Goal: Transaction & Acquisition: Purchase product/service

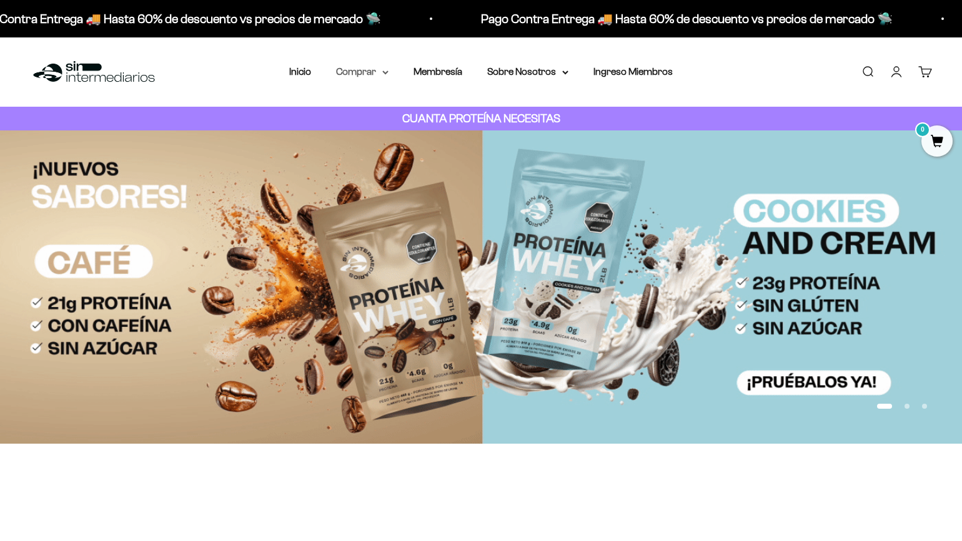
click at [359, 74] on summary "Comprar" at bounding box center [362, 72] width 52 height 16
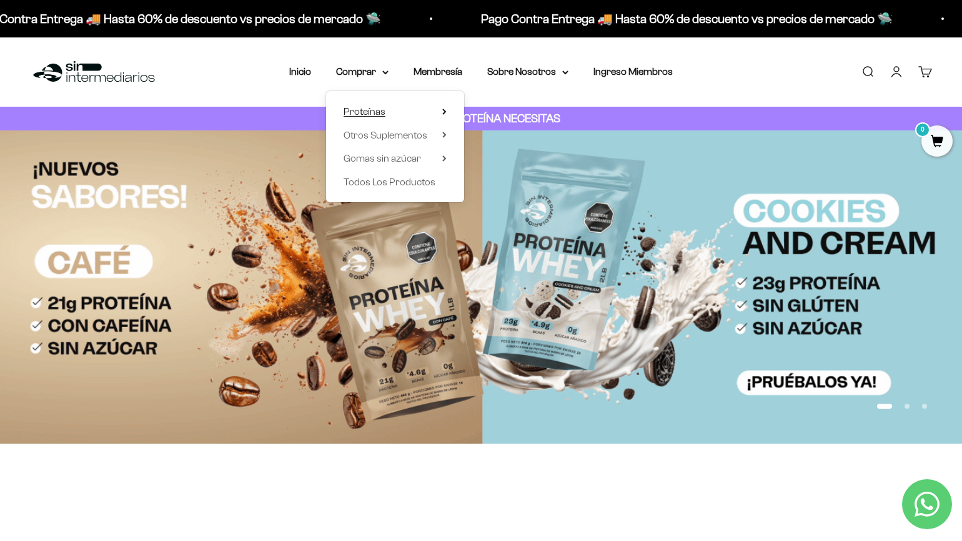
click at [383, 112] on span "Proteínas" at bounding box center [364, 111] width 42 height 11
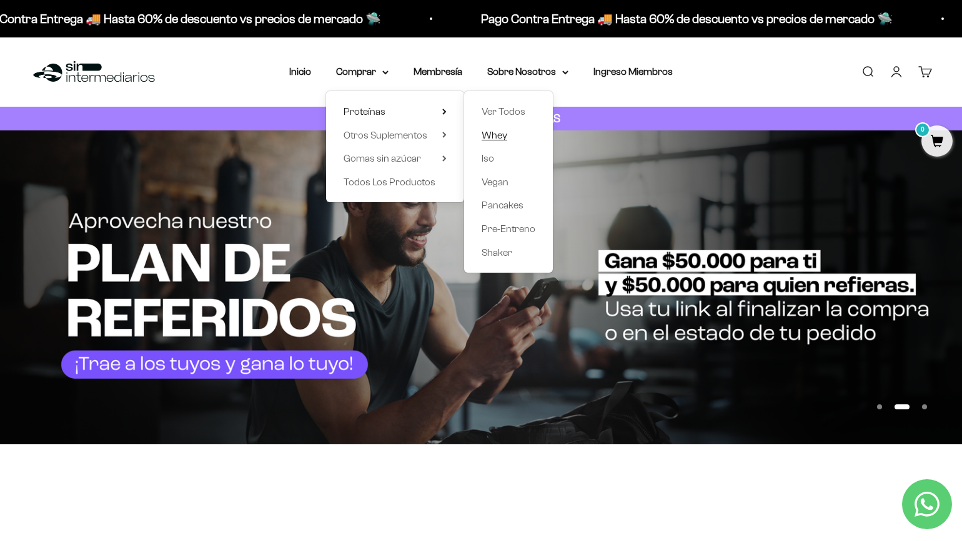
click at [503, 132] on span "Whey" at bounding box center [494, 135] width 26 height 11
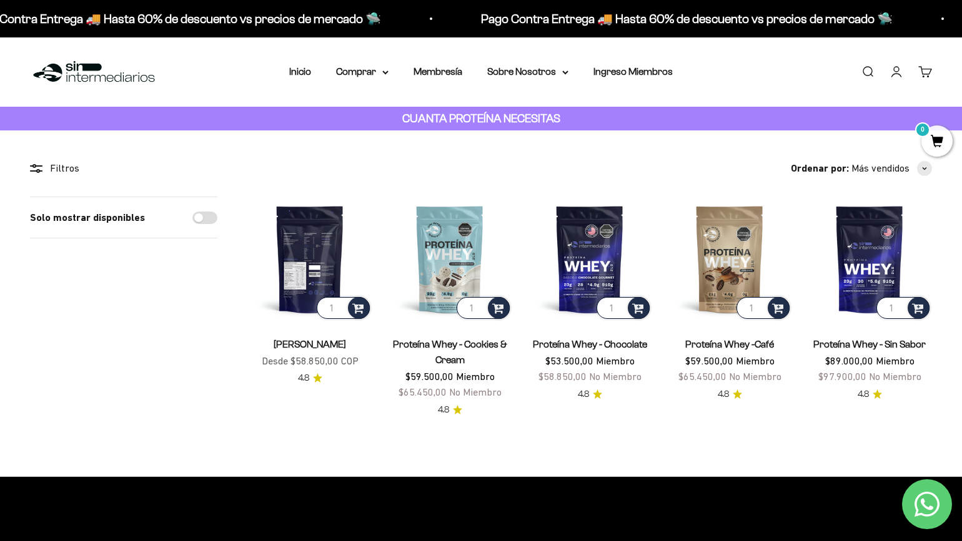
click at [327, 236] on img at bounding box center [309, 259] width 125 height 125
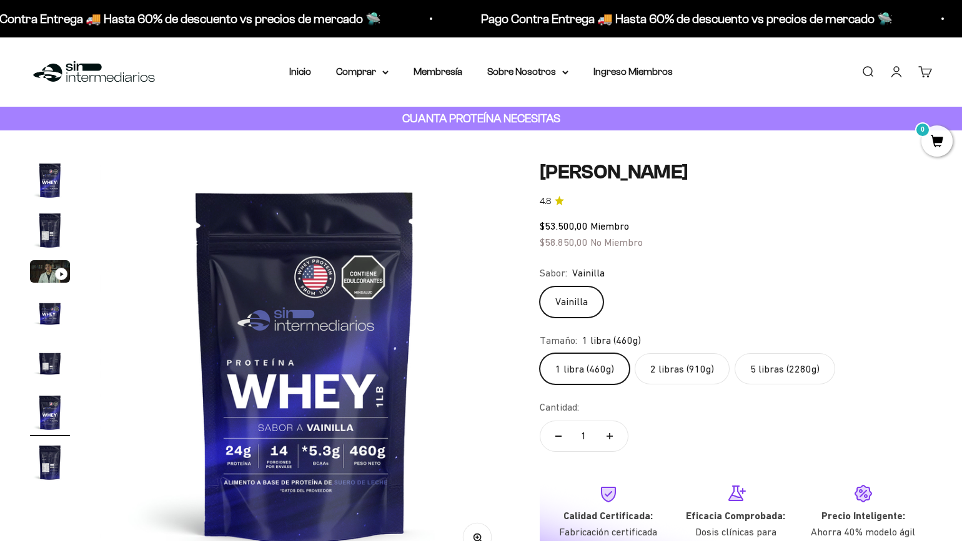
click at [814, 367] on label "5 libras (2280g)" at bounding box center [784, 368] width 101 height 31
click at [540, 353] on input "5 libras (2280g)" at bounding box center [539, 353] width 1 height 1
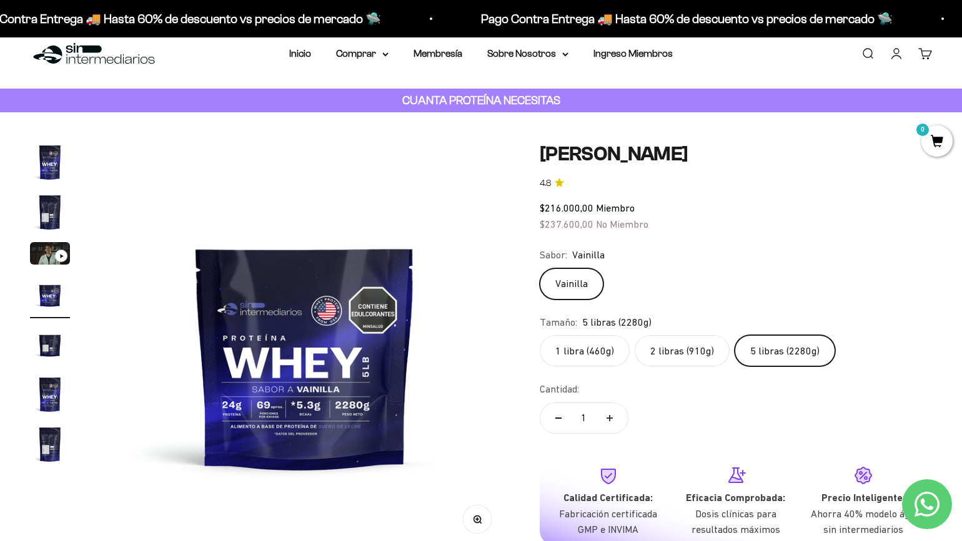
scroll to position [22, 0]
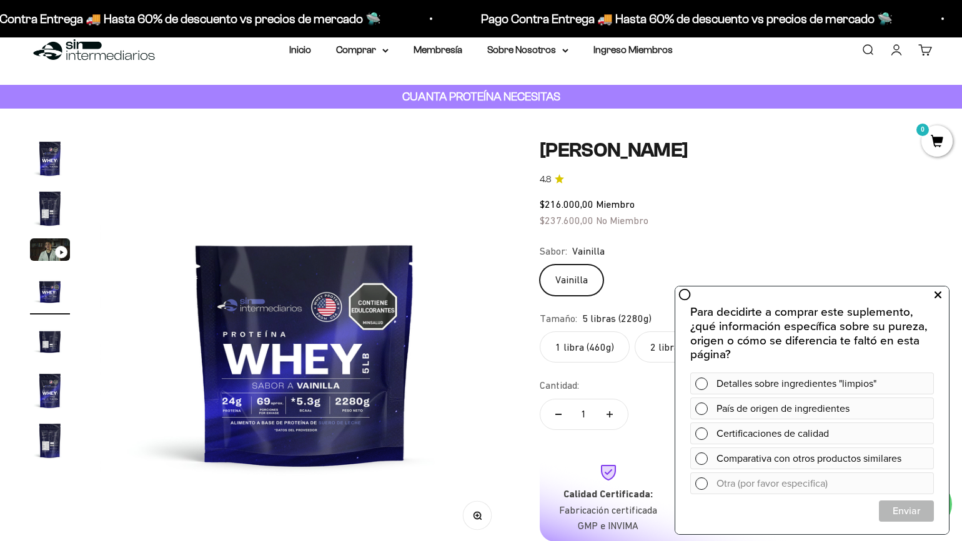
click at [940, 292] on icon at bounding box center [937, 295] width 7 height 16
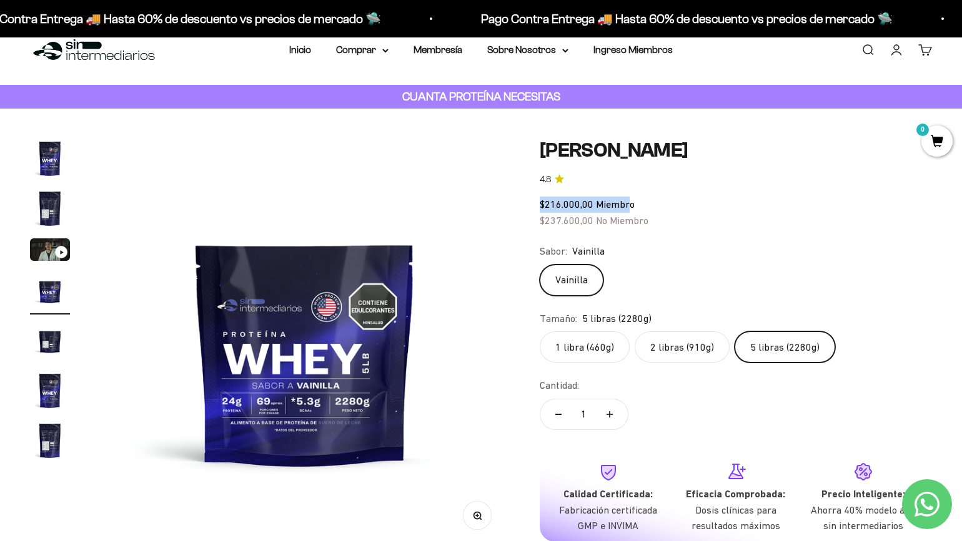
drag, startPoint x: 630, startPoint y: 204, endPoint x: 536, endPoint y: 204, distance: 94.3
click at [537, 202] on div "Zoom Ir al artículo 1 Ir al artículo 2 Ir al artículo 3 Ir al artículo 4 Ir al …" at bounding box center [481, 374] width 902 height 471
click at [536, 204] on div "Zoom Ir al artículo 1 Ir al artículo 2 Ir al artículo 3 Ir al artículo 4 Ir al …" at bounding box center [481, 374] width 902 height 471
drag, startPoint x: 536, startPoint y: 205, endPoint x: 644, endPoint y: 206, distance: 108.7
click at [644, 206] on div "Zoom Ir al artículo 1 Ir al artículo 2 Ir al artículo 3 Ir al artículo 4 Ir al …" at bounding box center [481, 374] width 902 height 471
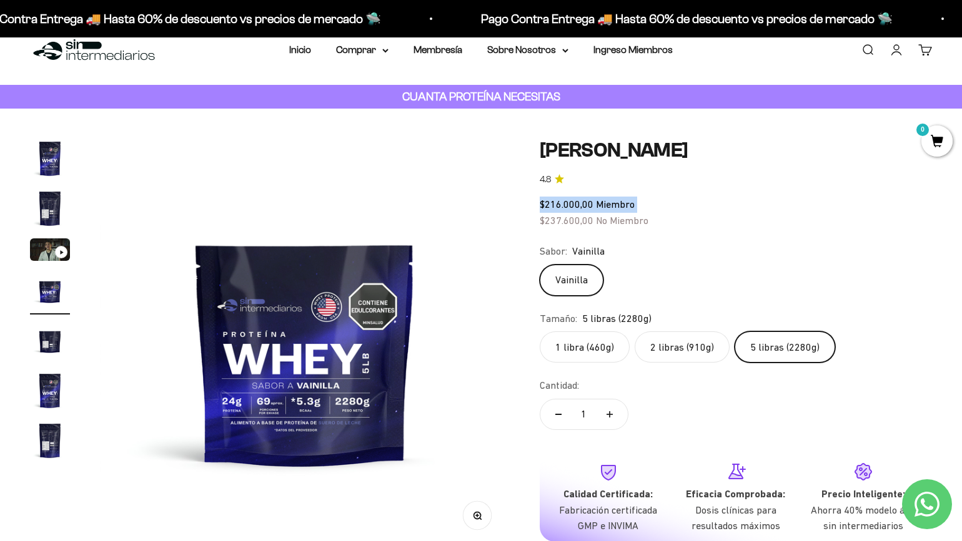
click at [51, 433] on img "Ir al artículo 7" at bounding box center [50, 441] width 40 height 40
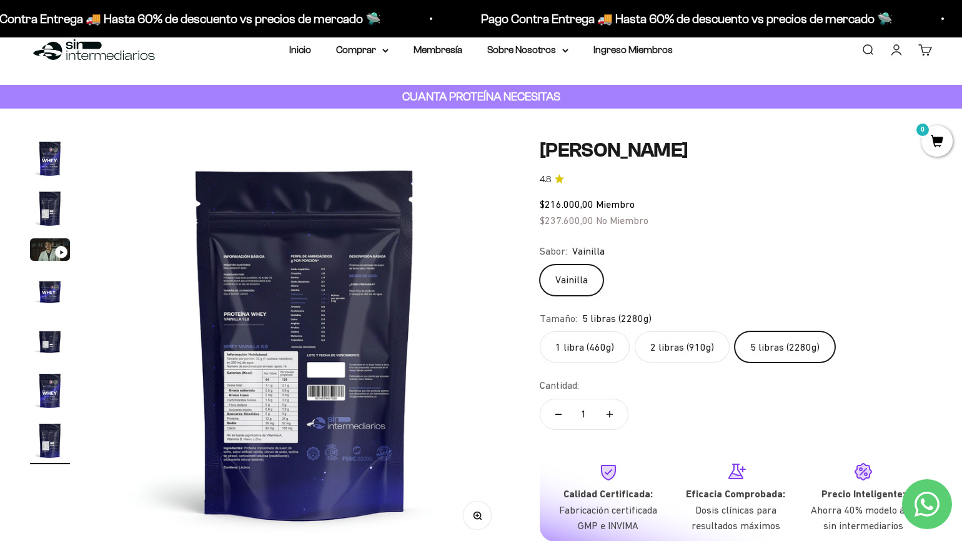
click at [240, 406] on img at bounding box center [305, 344] width 410 height 410
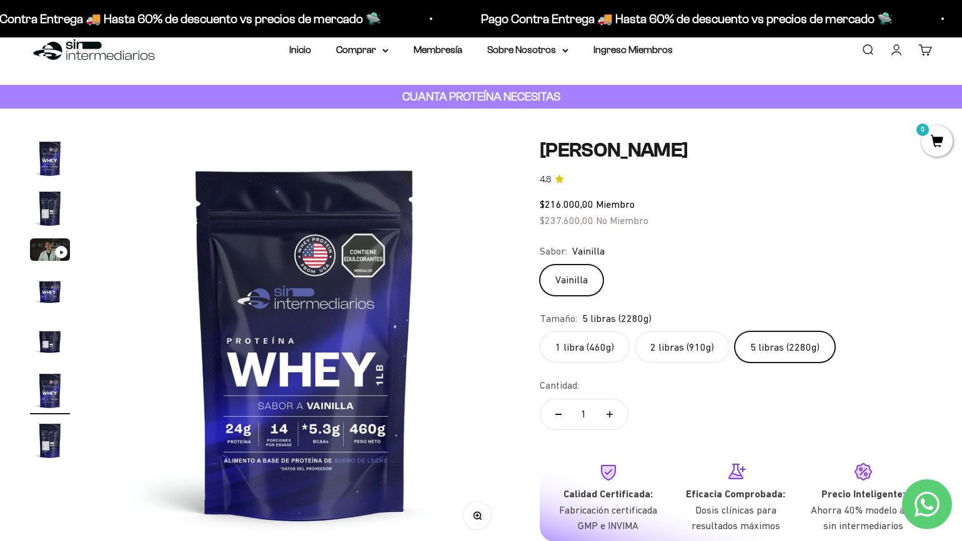
click at [45, 443] on img "Ir al artículo 7" at bounding box center [50, 441] width 40 height 40
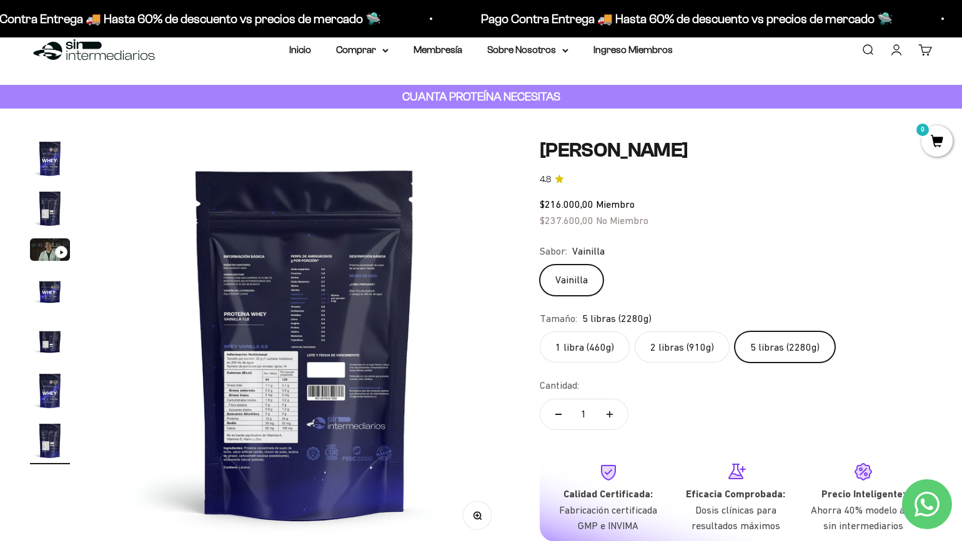
click at [268, 423] on img at bounding box center [305, 344] width 410 height 410
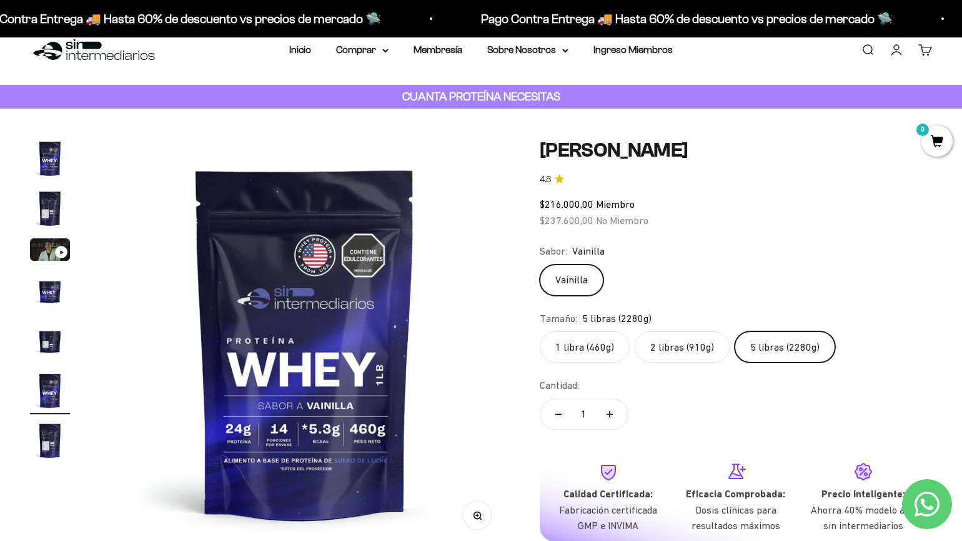
click at [46, 440] on img "Ir al artículo 7" at bounding box center [50, 441] width 40 height 40
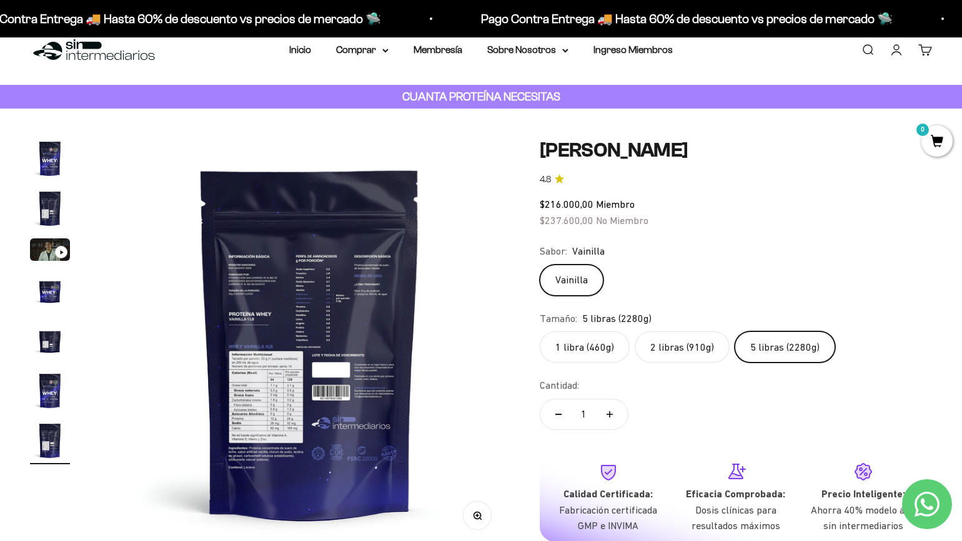
scroll to position [0, 2547]
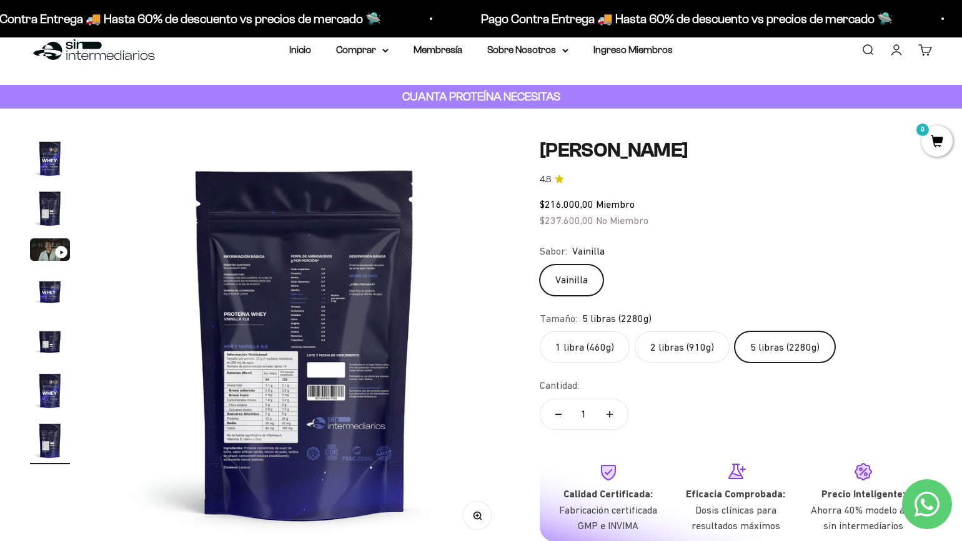
click at [475, 516] on icon "button" at bounding box center [477, 515] width 9 height 9
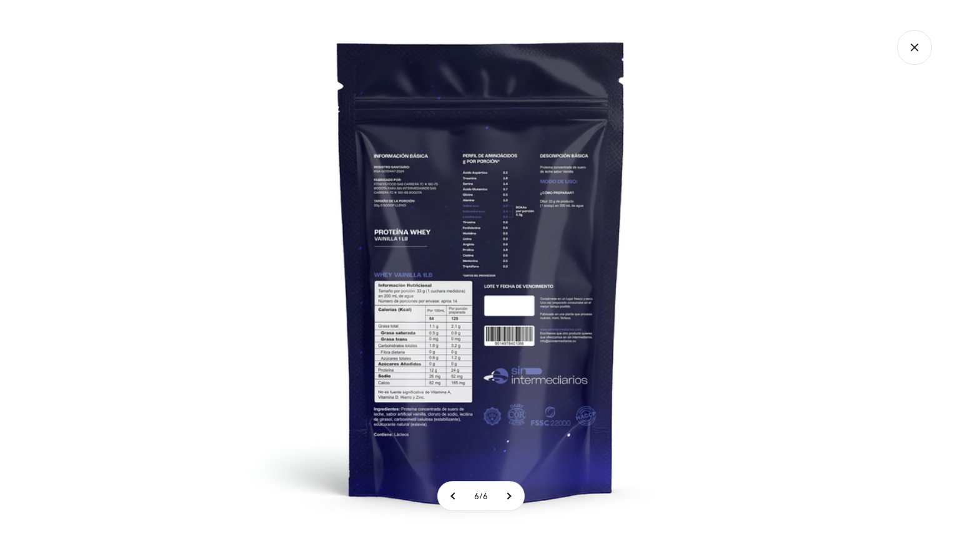
click at [290, 407] on img at bounding box center [480, 270] width 541 height 541
click at [451, 345] on img at bounding box center [480, 270] width 541 height 541
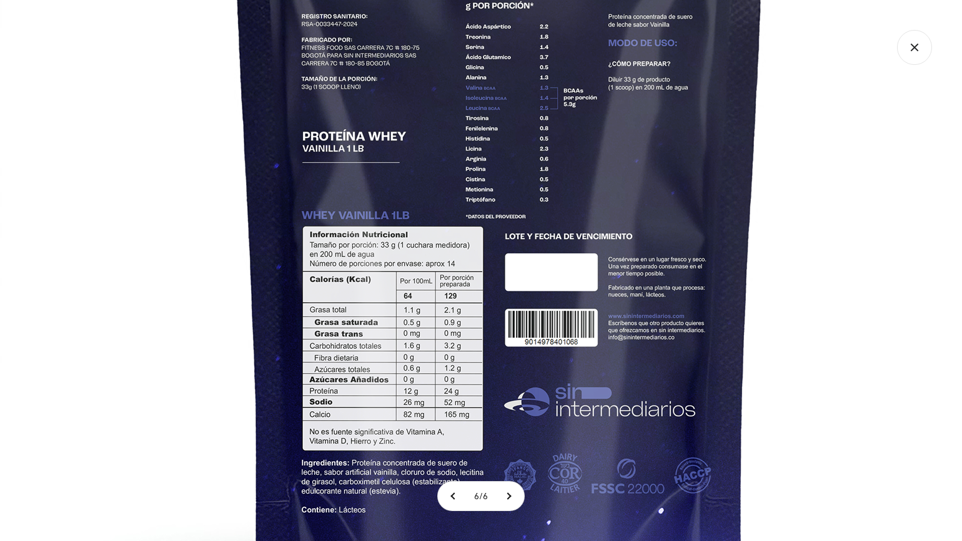
click at [811, 157] on img at bounding box center [499, 207] width 999 height 999
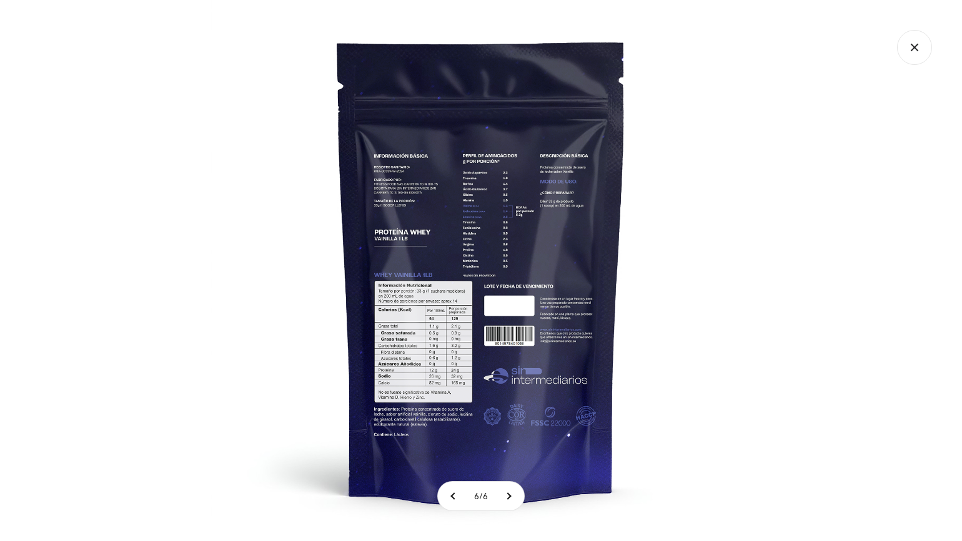
click at [904, 52] on icon "Cerrar galería" at bounding box center [914, 47] width 35 height 35
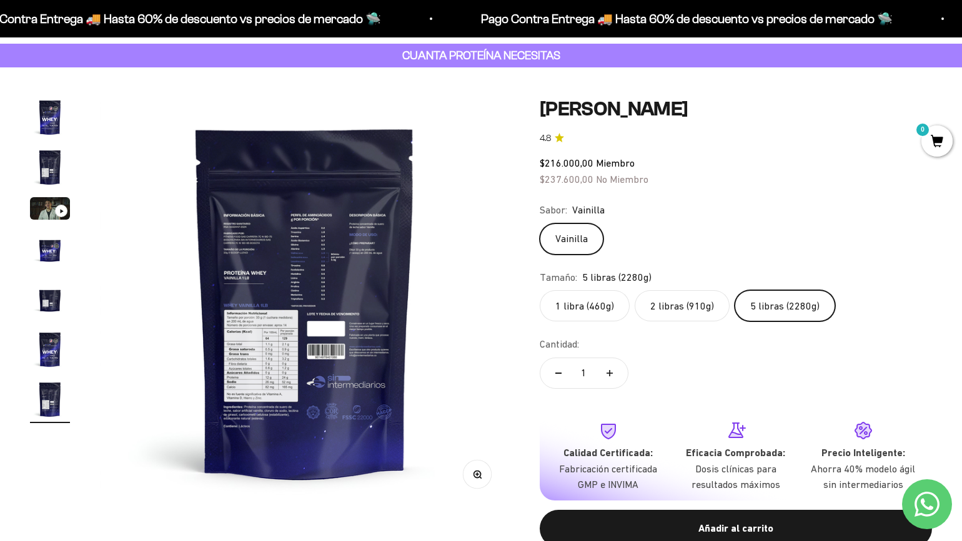
scroll to position [0, 0]
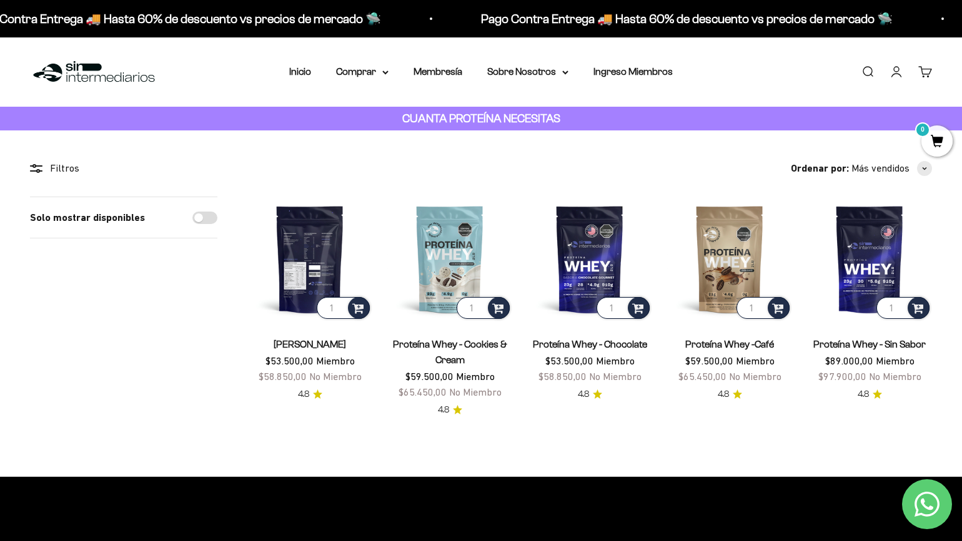
click at [321, 245] on img at bounding box center [309, 259] width 125 height 125
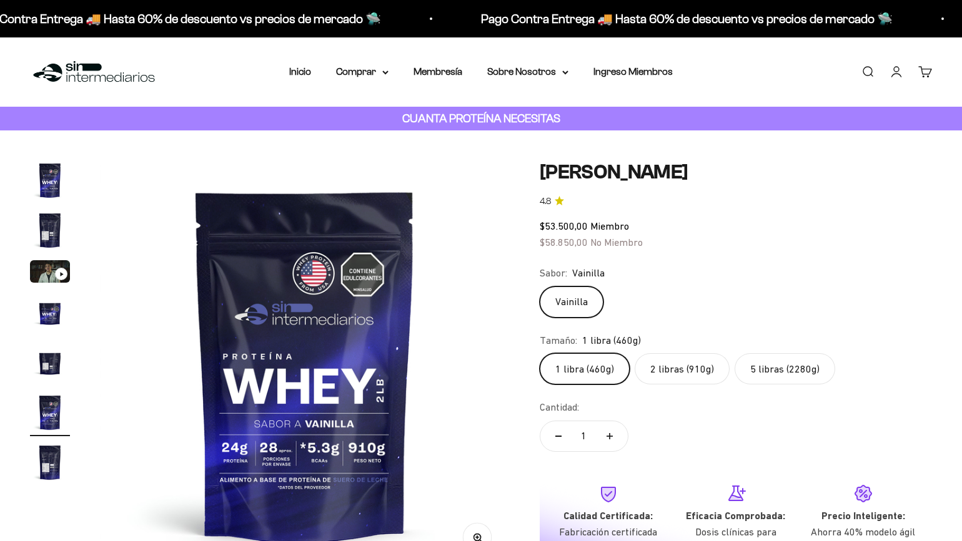
scroll to position [0, 2123]
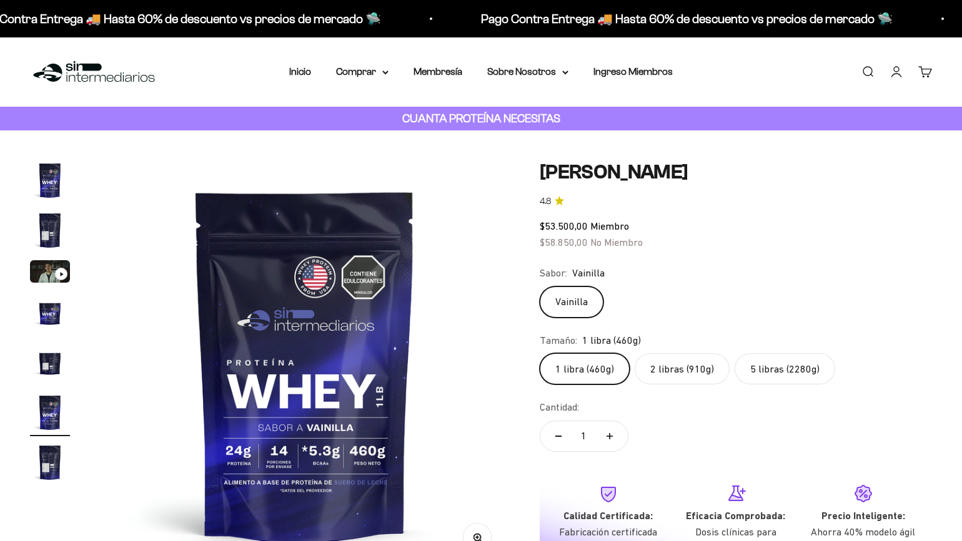
click at [679, 368] on label "2 libras (910g)" at bounding box center [681, 368] width 95 height 31
click at [540, 353] on input "2 libras (910g)" at bounding box center [539, 353] width 1 height 1
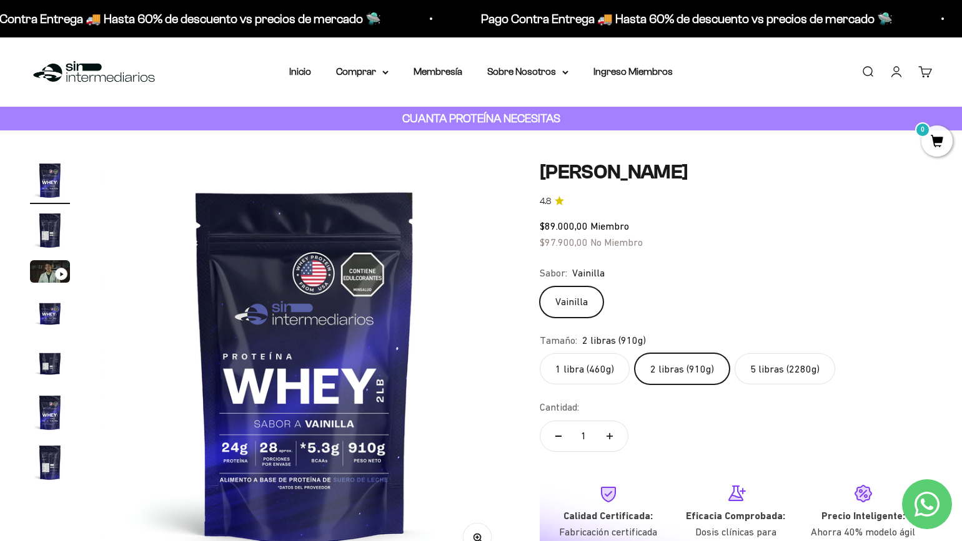
click at [776, 365] on label "5 libras (2280g)" at bounding box center [784, 368] width 101 height 31
click at [540, 353] on input "5 libras (2280g)" at bounding box center [539, 353] width 1 height 1
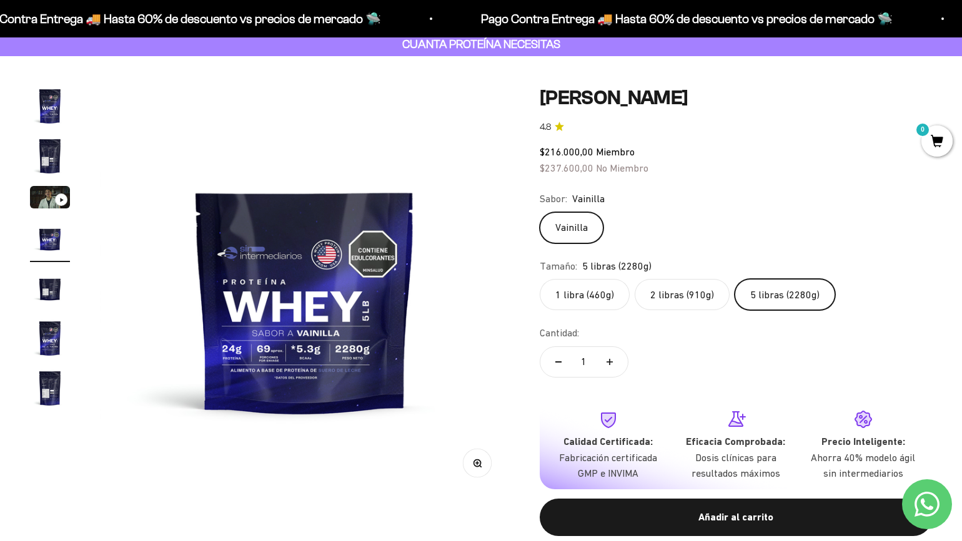
scroll to position [69, 0]
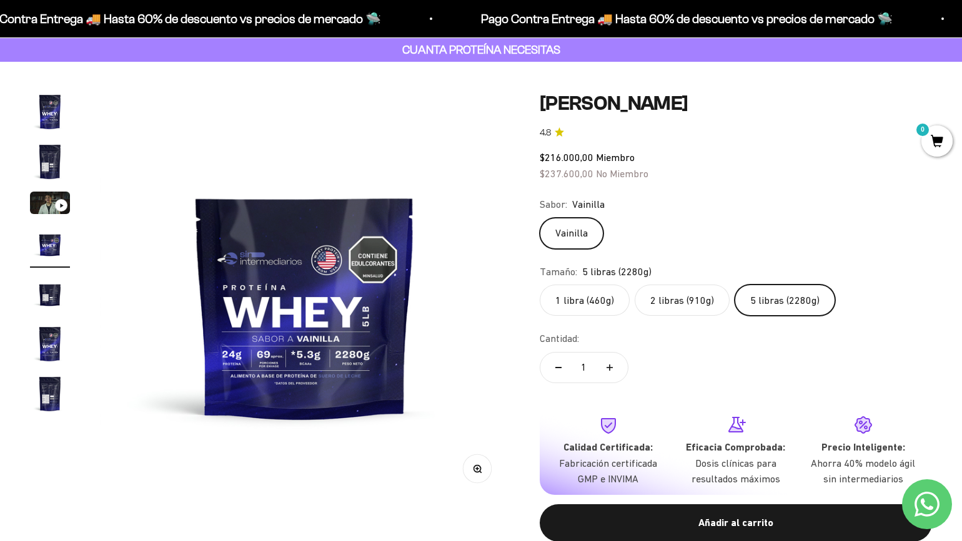
click at [55, 157] on img "Ir al artículo 2" at bounding box center [50, 162] width 40 height 40
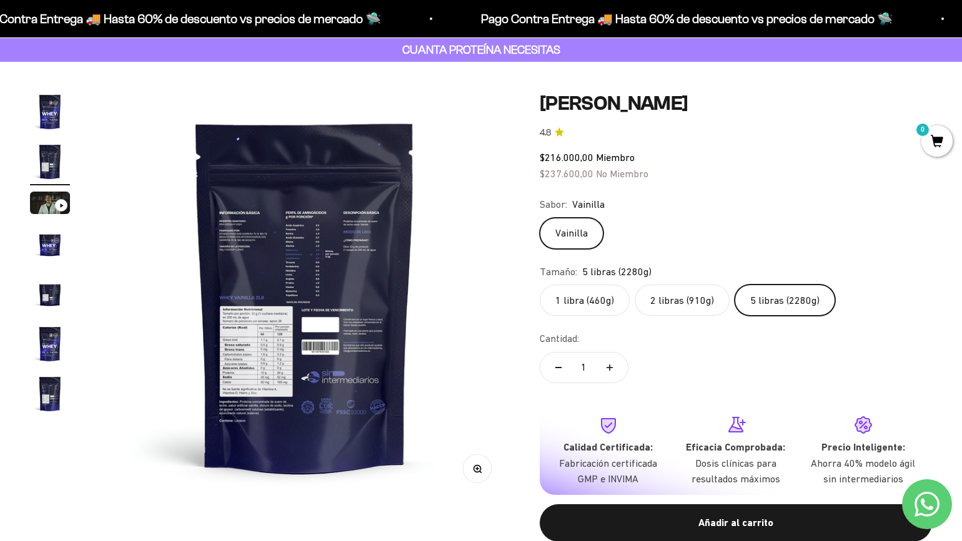
click at [56, 239] on img "Ir al artículo 4" at bounding box center [50, 244] width 40 height 40
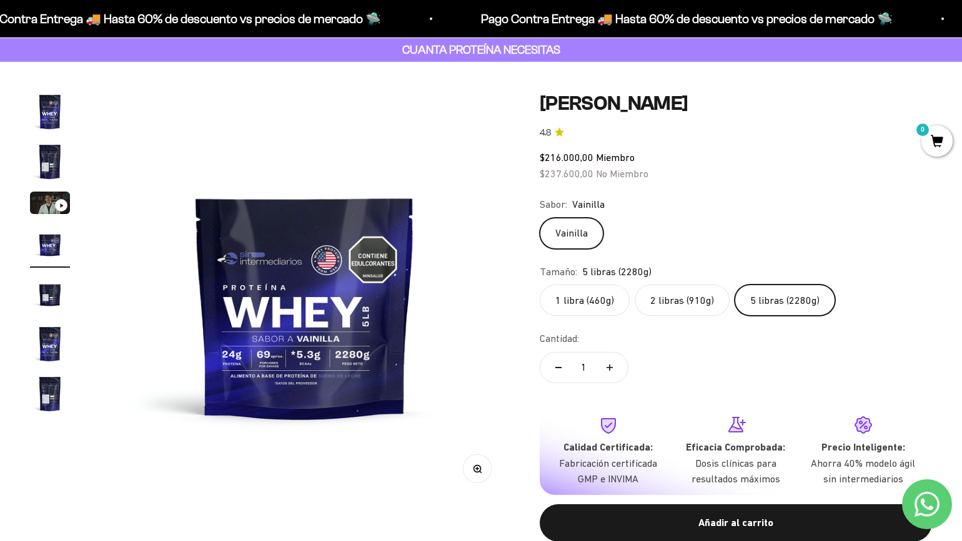
click at [49, 300] on img "Ir al artículo 5" at bounding box center [50, 294] width 40 height 40
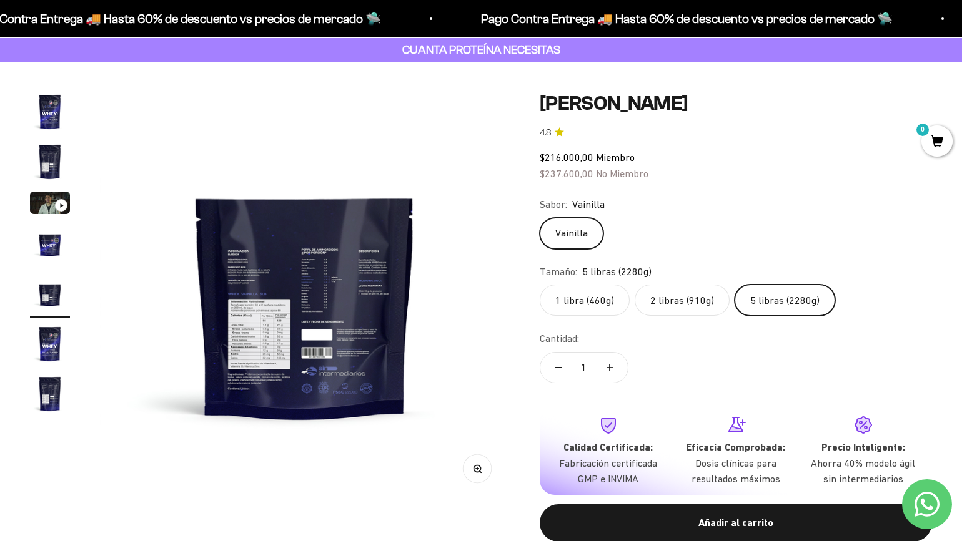
click at [49, 332] on img "Ir al artículo 6" at bounding box center [50, 344] width 40 height 40
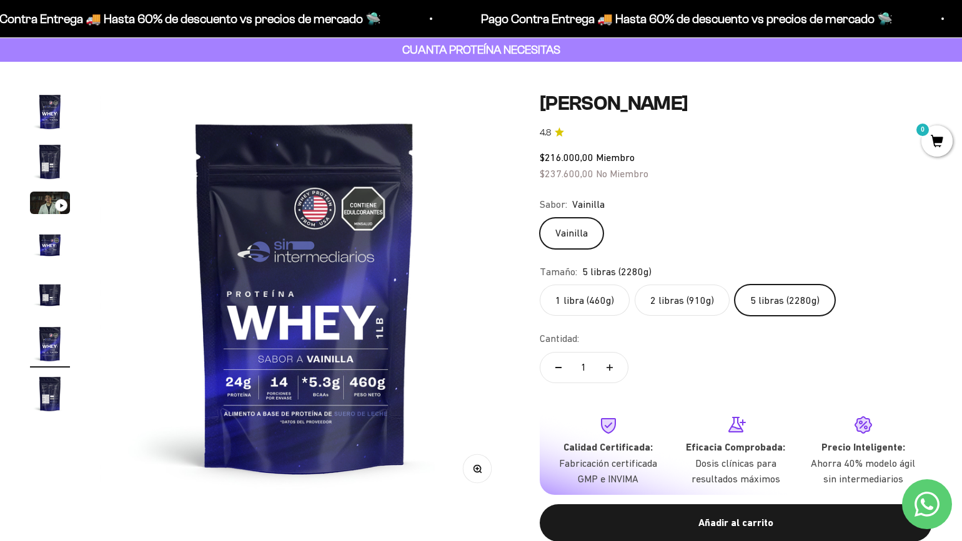
click at [54, 284] on img "Ir al artículo 5" at bounding box center [50, 294] width 40 height 40
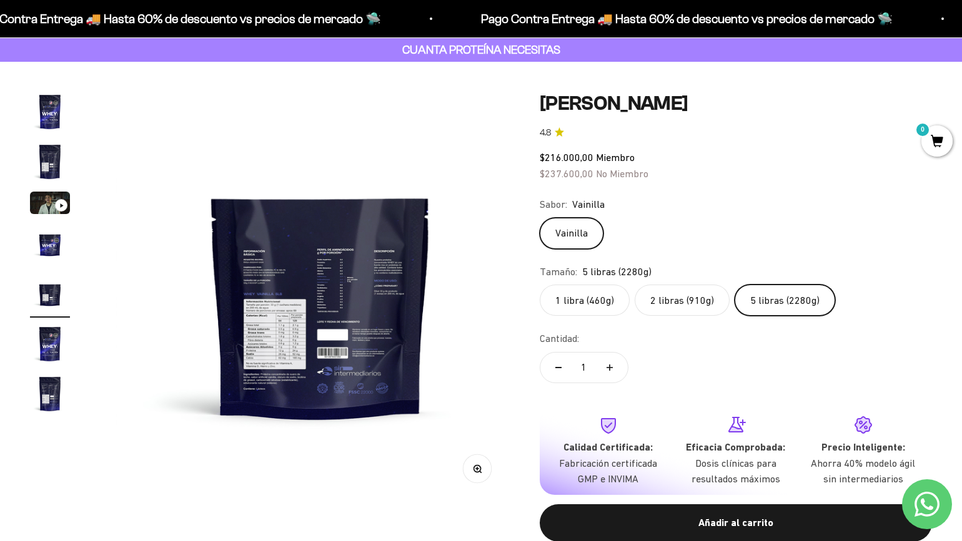
click at [52, 241] on img "Ir al artículo 4" at bounding box center [50, 244] width 40 height 40
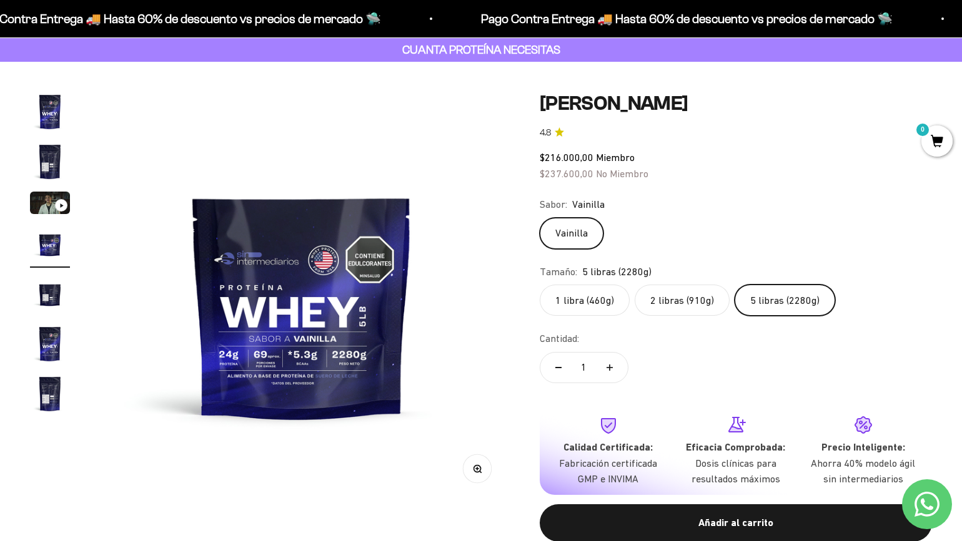
scroll to position [0, 1273]
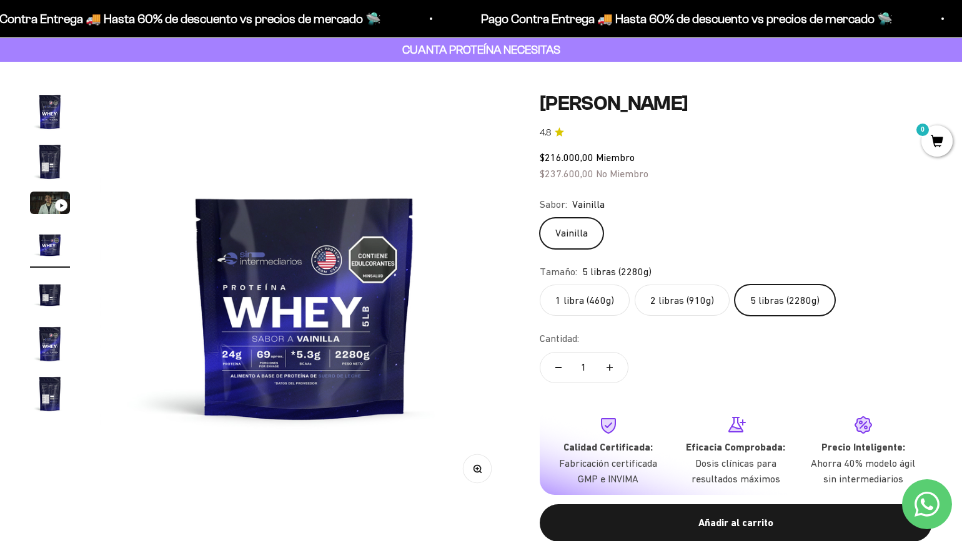
click at [49, 101] on img "Ir al artículo 1" at bounding box center [50, 112] width 40 height 40
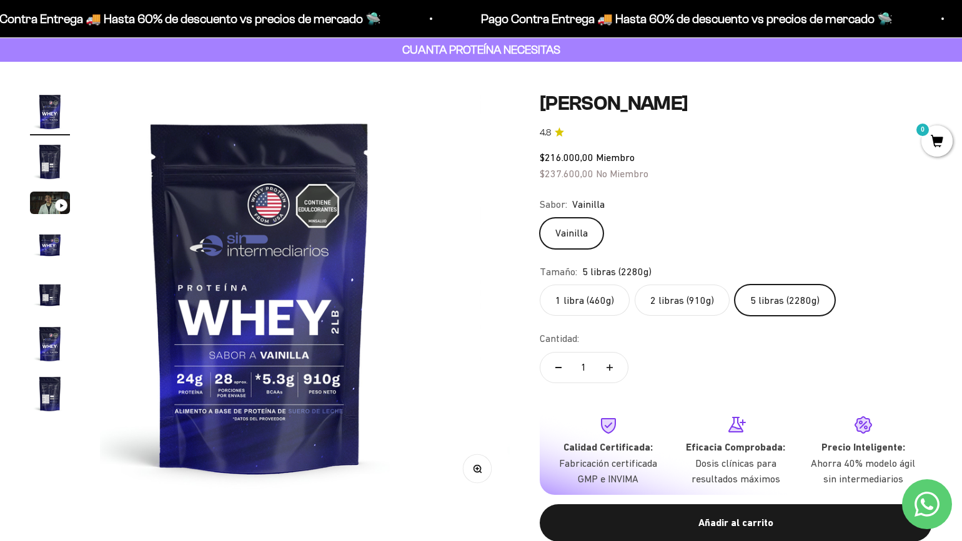
click at [47, 162] on img "Ir al artículo 2" at bounding box center [50, 162] width 40 height 40
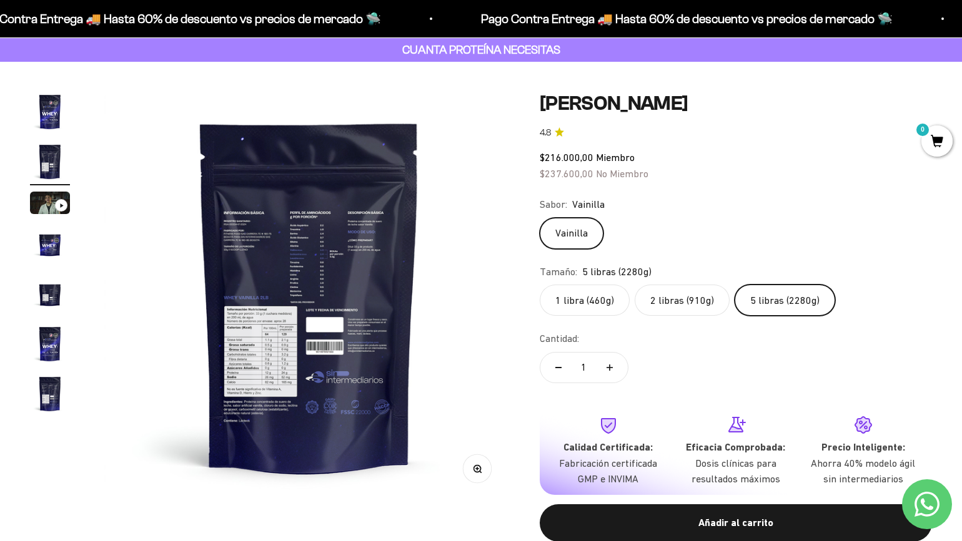
scroll to position [0, 425]
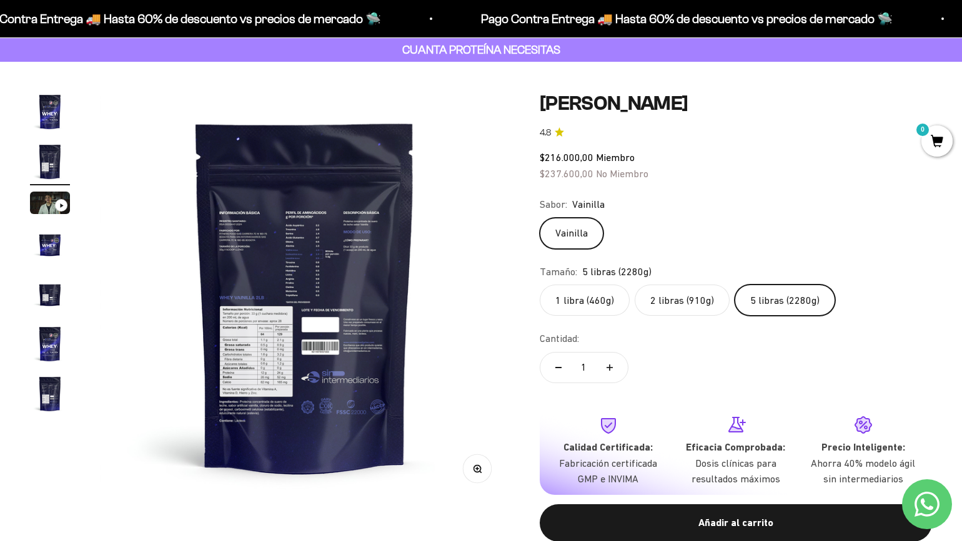
click at [51, 248] on img "Ir al artículo 4" at bounding box center [50, 244] width 40 height 40
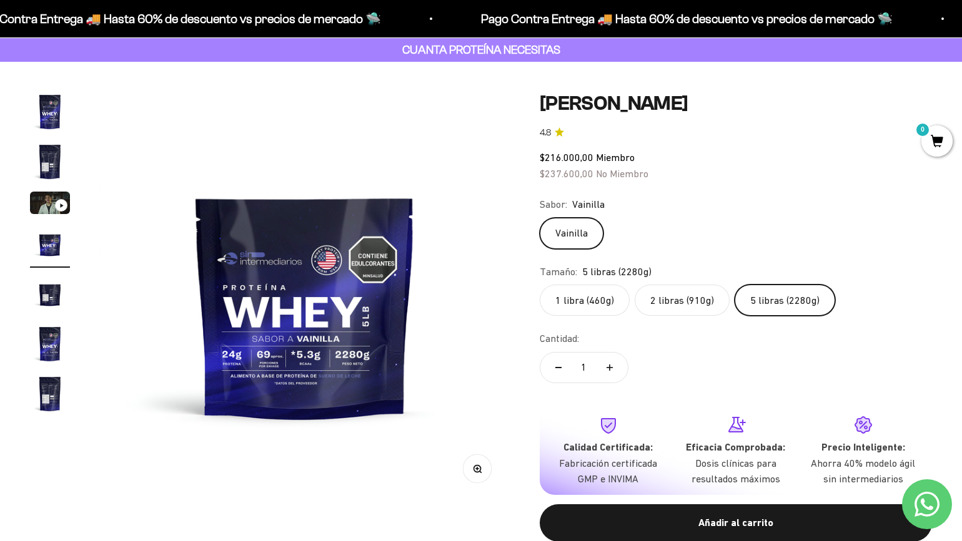
click at [51, 291] on img "Ir al artículo 5" at bounding box center [50, 294] width 40 height 40
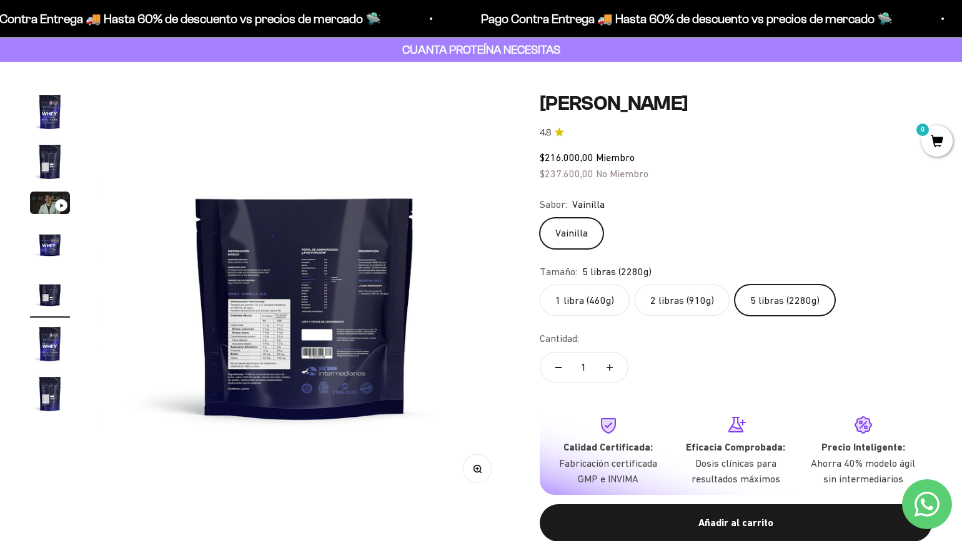
click at [56, 345] on img "Ir al artículo 6" at bounding box center [50, 344] width 40 height 40
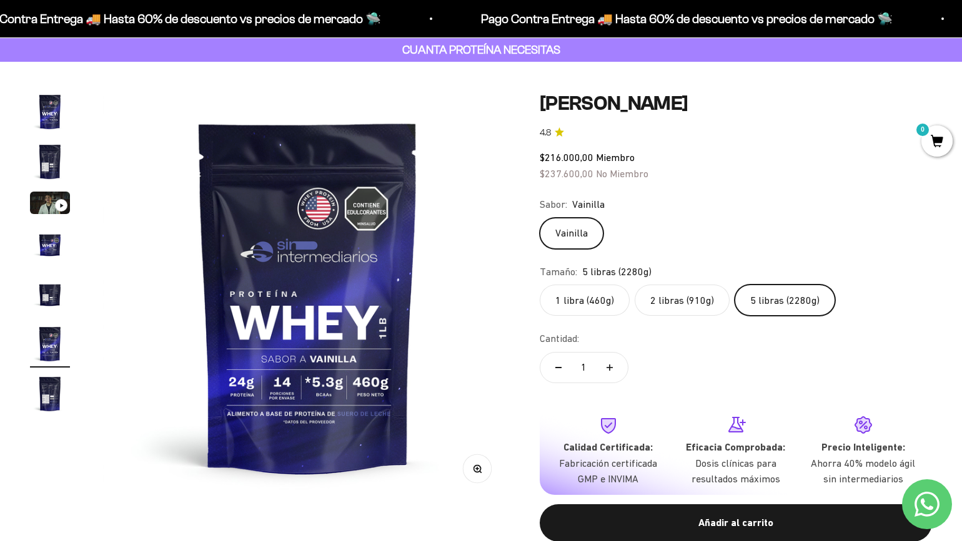
scroll to position [0, 2123]
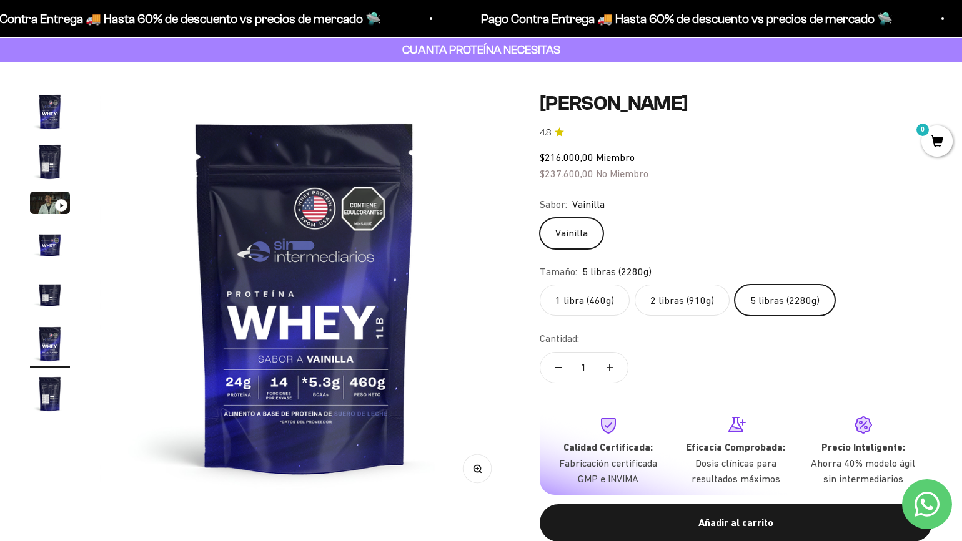
click at [810, 204] on div "Sabor: Vainilla" at bounding box center [736, 205] width 392 height 16
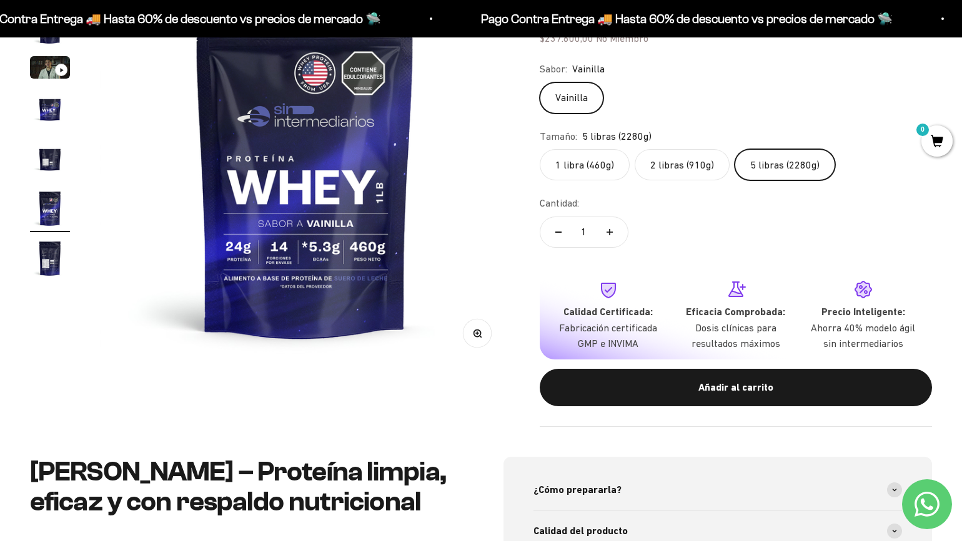
scroll to position [212, 0]
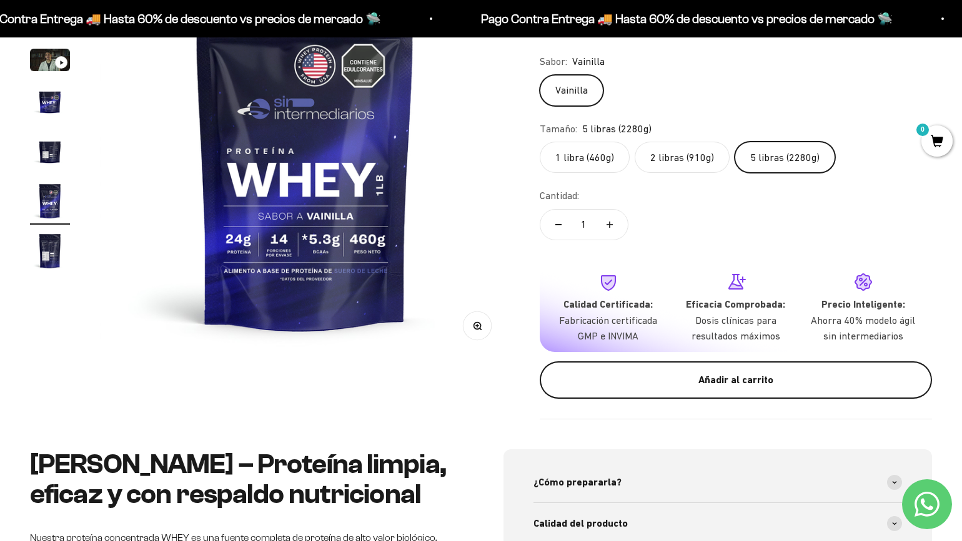
click at [751, 378] on div "Añadir al carrito" at bounding box center [736, 380] width 342 height 16
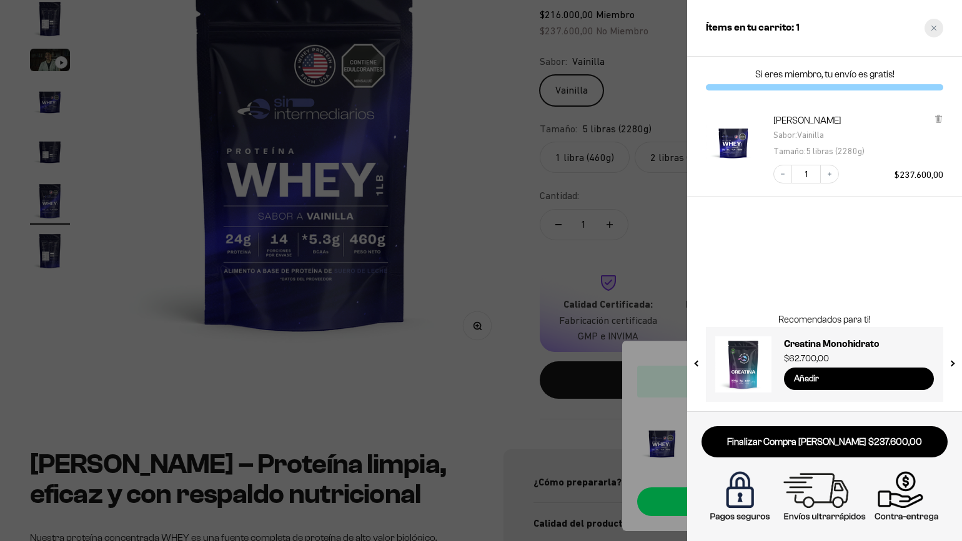
click at [931, 27] on icon "Close cart" at bounding box center [934, 28] width 6 height 6
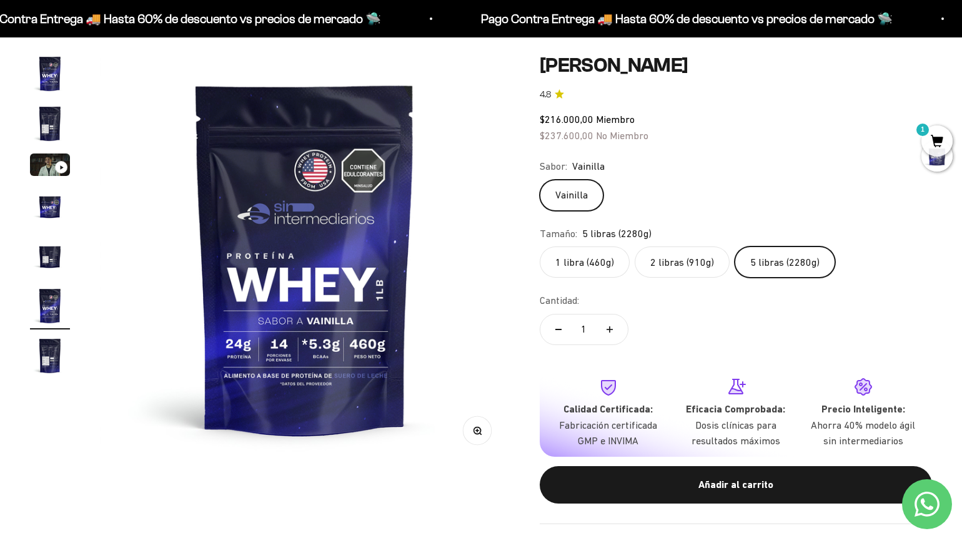
scroll to position [0, 0]
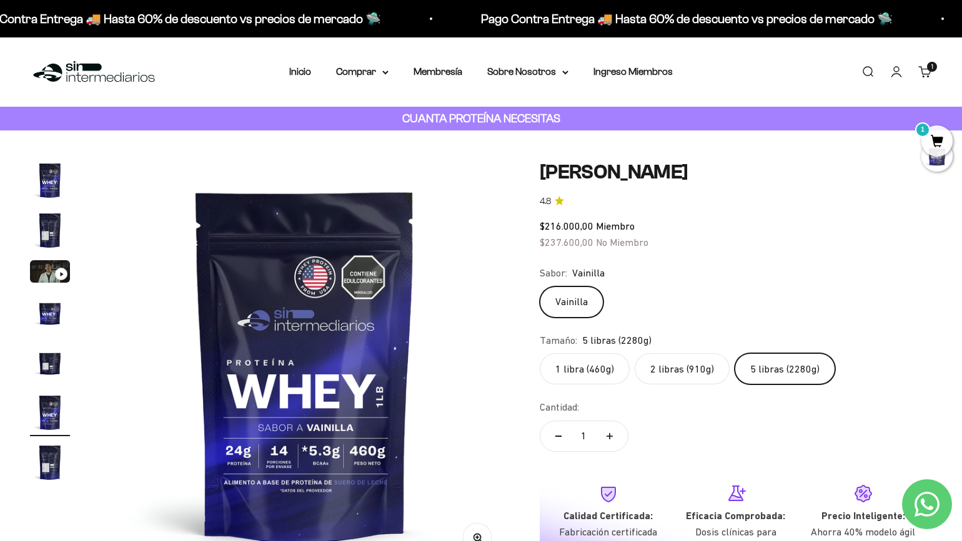
click at [900, 72] on link "Iniciar sesión" at bounding box center [896, 72] width 14 height 14
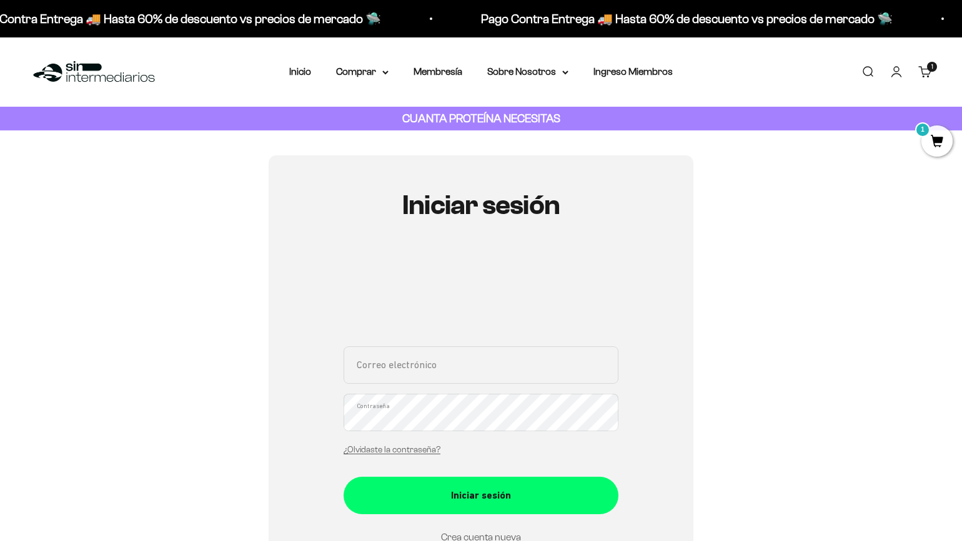
click at [422, 392] on div "Correo electrónico Contraseña ¿Olvidaste la contraseña?" at bounding box center [480, 405] width 275 height 116
click at [423, 372] on input "Correo electrónico" at bounding box center [480, 365] width 275 height 37
type input "nicori9@hotmail.com"
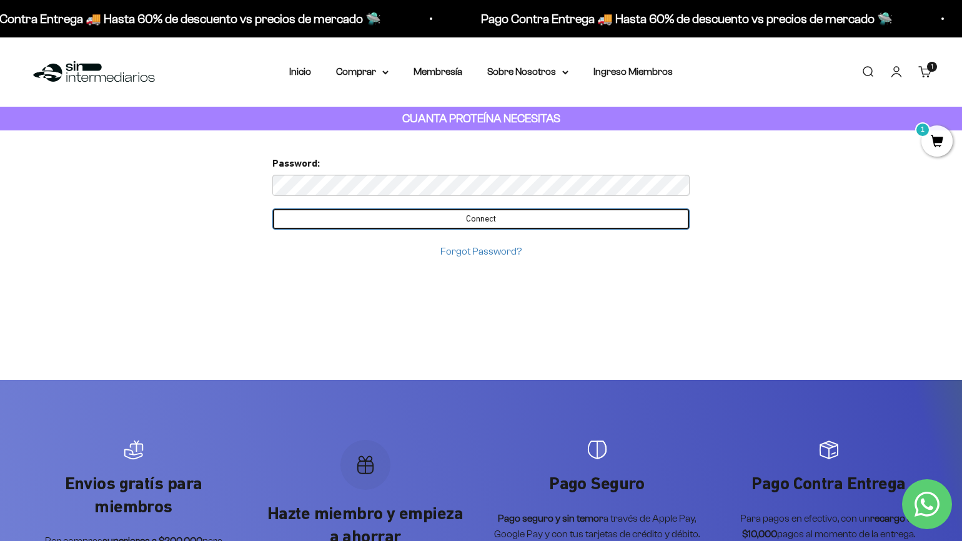
click at [428, 230] on form "Password: Connect Forgot Password?" at bounding box center [480, 208] width 417 height 104
click at [429, 224] on input "Connect" at bounding box center [480, 219] width 417 height 21
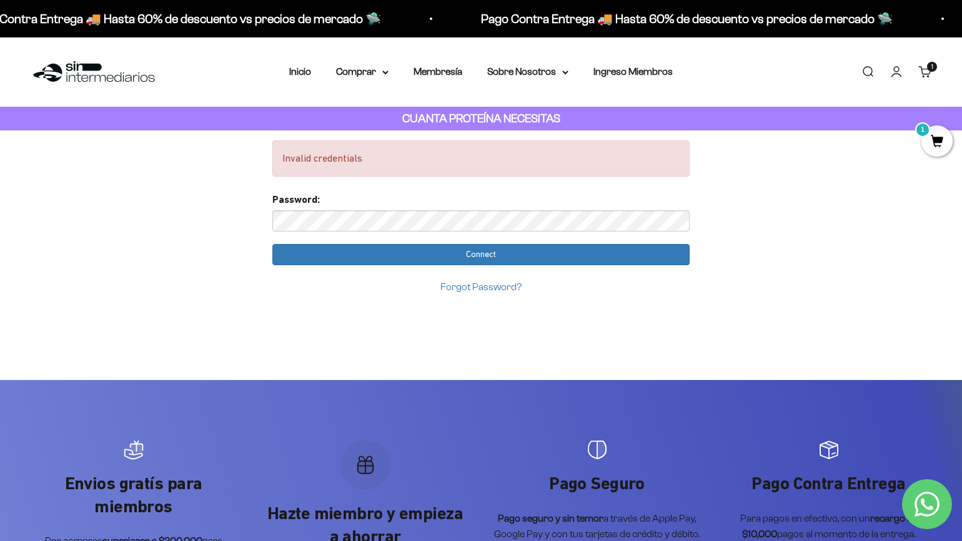
click at [903, 71] on link "Iniciar sesión" at bounding box center [896, 72] width 14 height 14
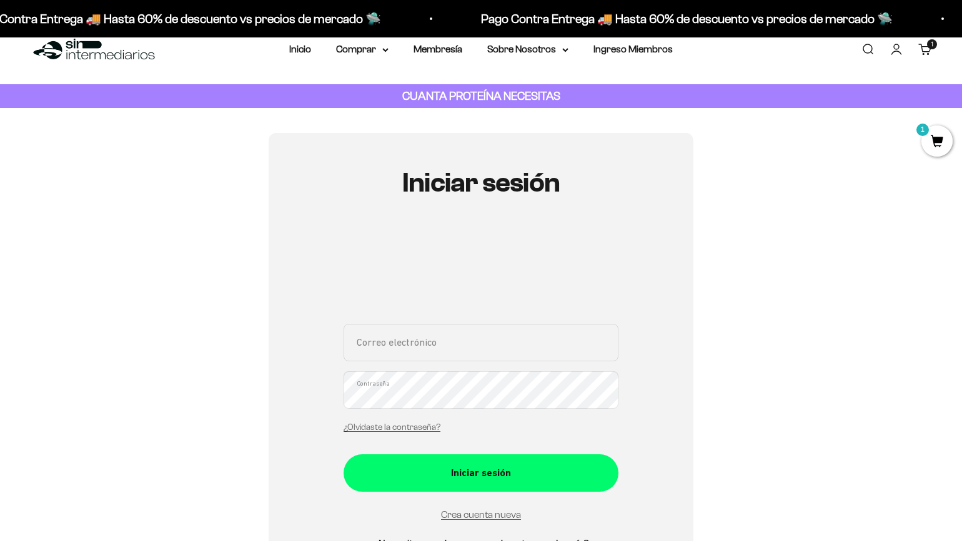
scroll to position [26, 0]
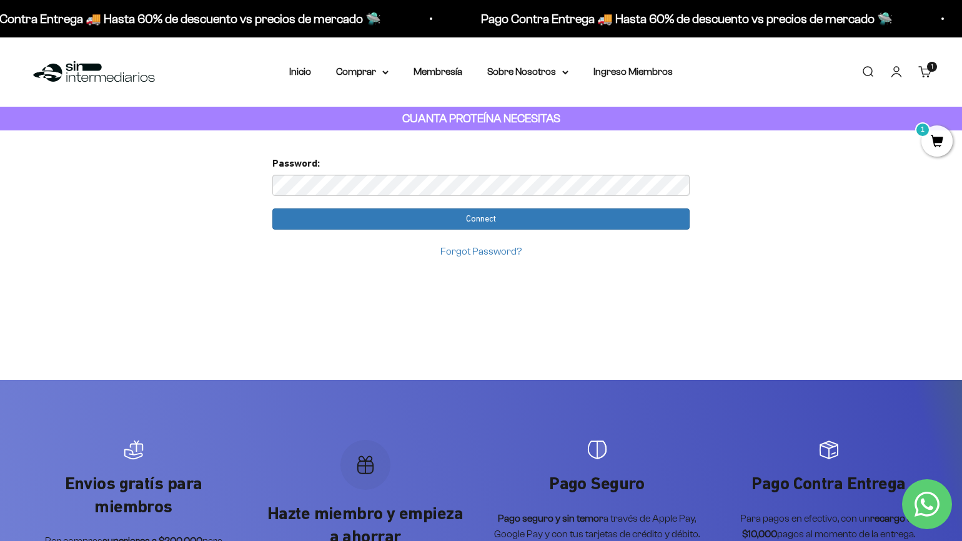
click at [272, 209] on input "Connect" at bounding box center [480, 219] width 417 height 21
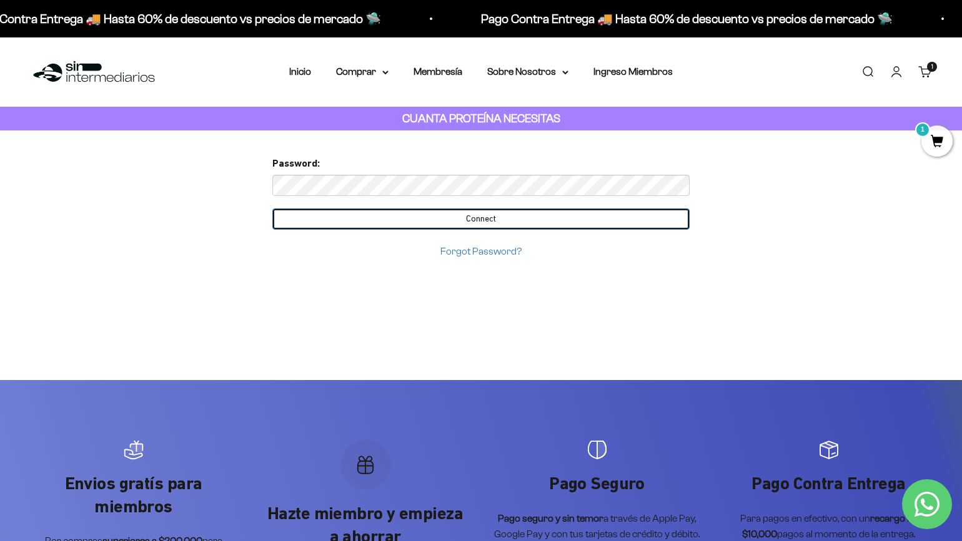
click at [430, 215] on input "Connect" at bounding box center [480, 219] width 417 height 21
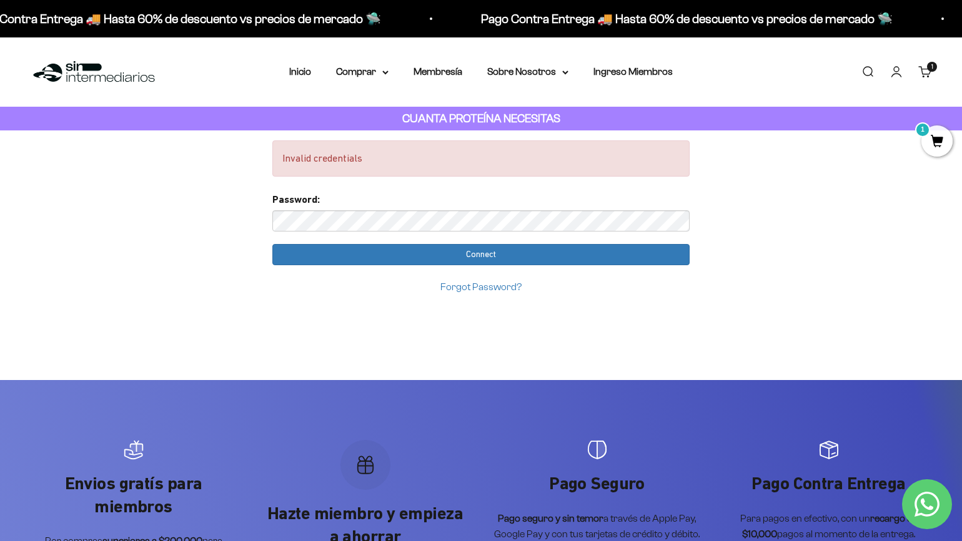
click at [896, 72] on link "Iniciar sesión" at bounding box center [896, 72] width 14 height 14
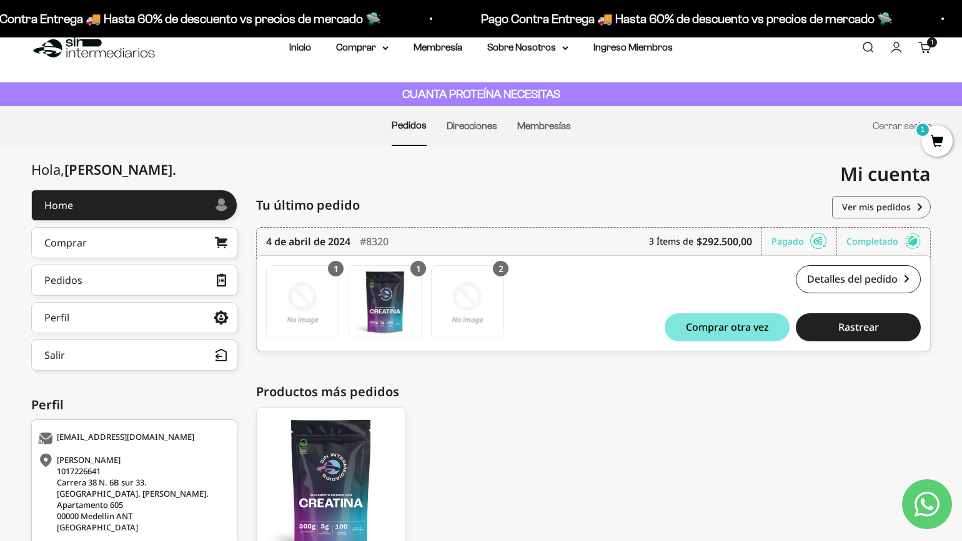
scroll to position [24, 0]
click at [124, 282] on link "Pedidos" at bounding box center [134, 280] width 206 height 31
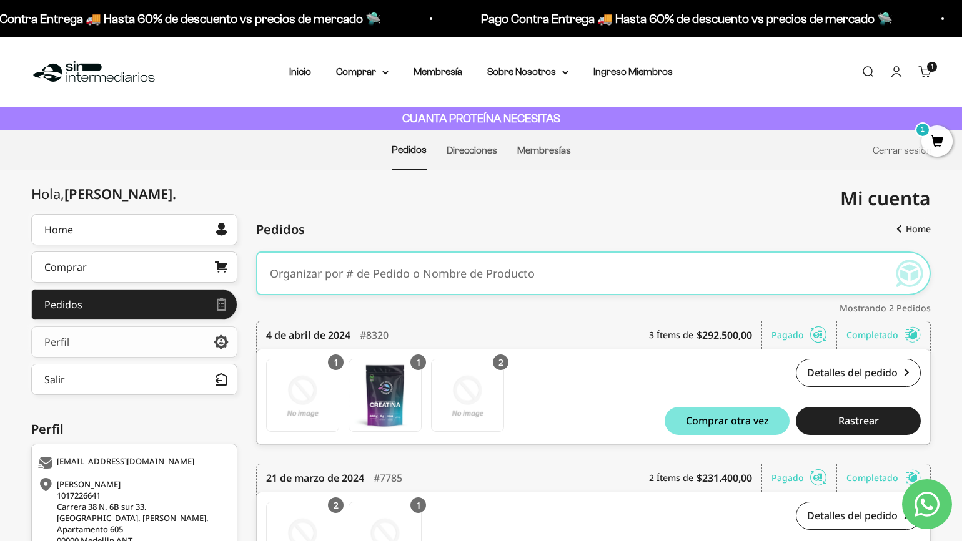
click at [113, 341] on link "Perfil" at bounding box center [134, 342] width 206 height 31
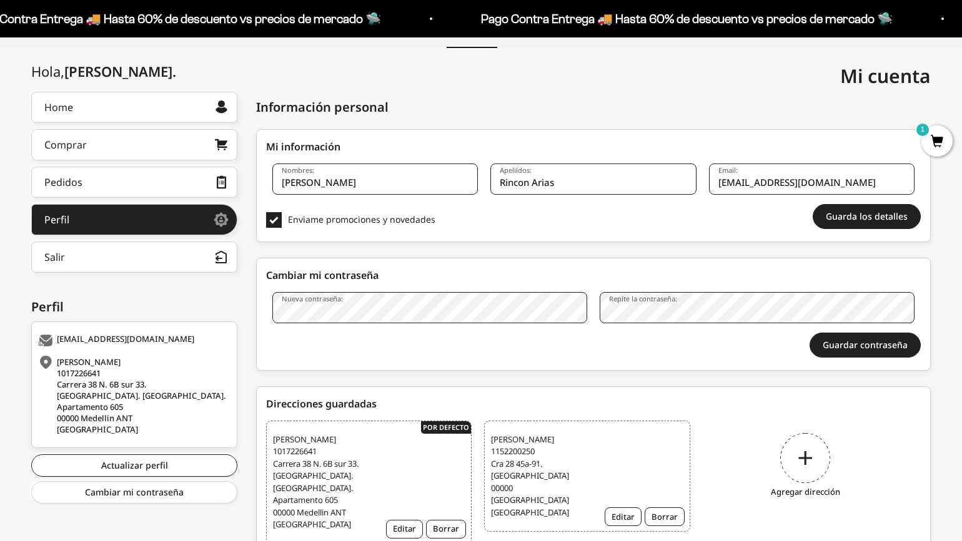
scroll to position [170, 0]
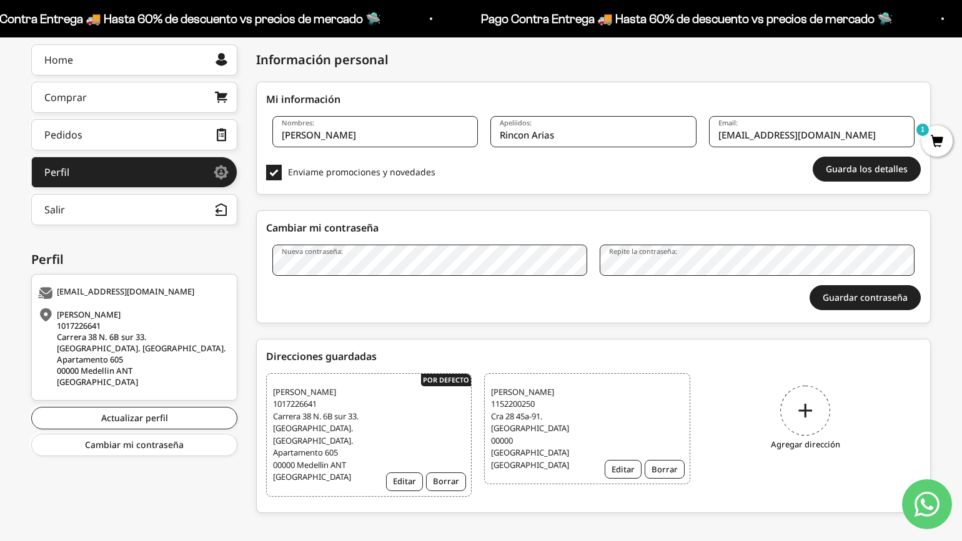
click at [290, 400] on span "Felipe Rincon Arias 1017226641 Carrera 38 N. 6B sur 33. El Poblado. Ceylan Park…" at bounding box center [322, 435] width 98 height 97
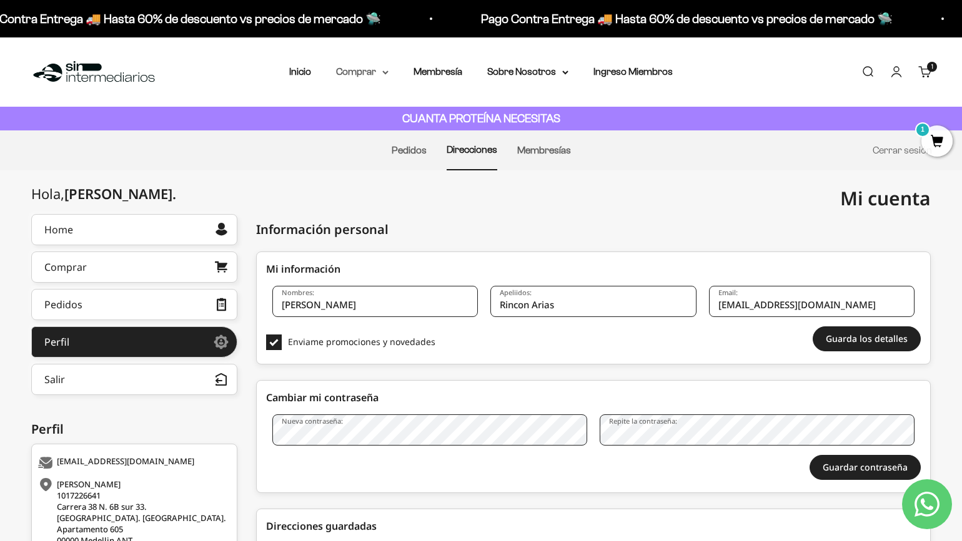
click at [370, 70] on summary "Comprar" at bounding box center [362, 72] width 52 height 16
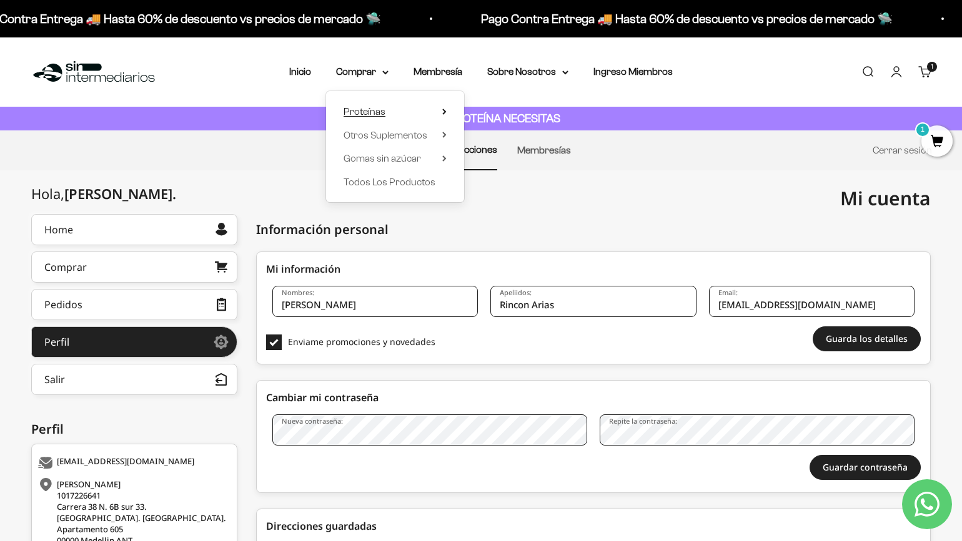
click at [372, 111] on span "Proteínas" at bounding box center [364, 111] width 42 height 11
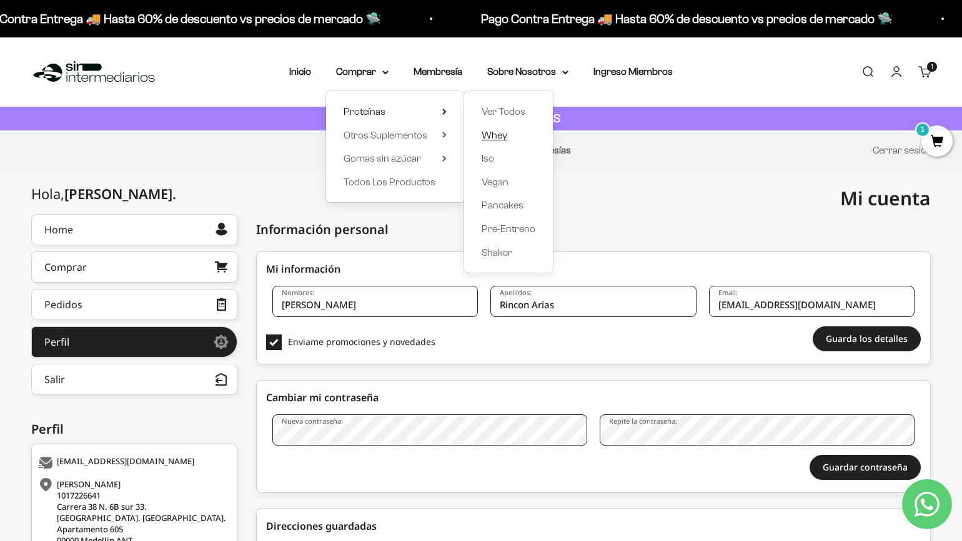
click at [500, 132] on span "Whey" at bounding box center [494, 135] width 26 height 11
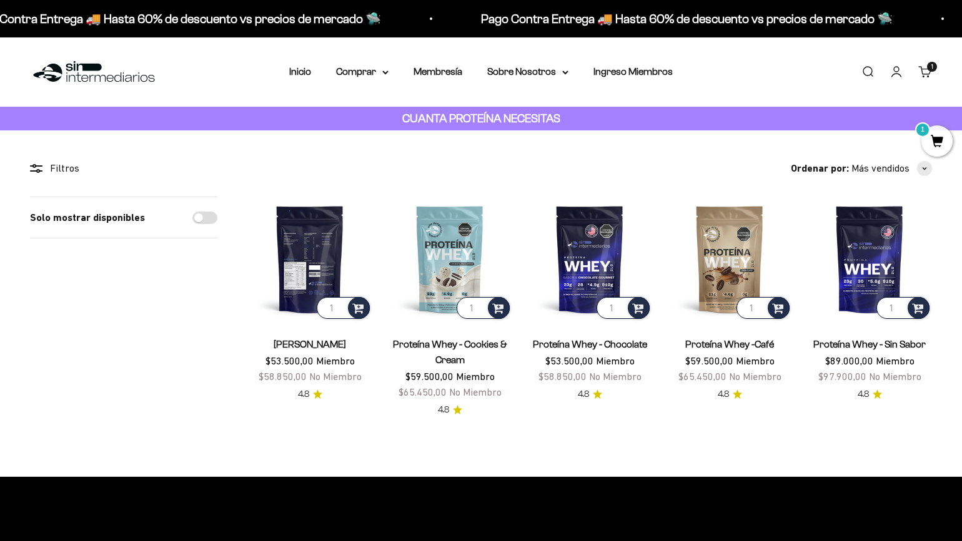
click at [313, 282] on img at bounding box center [309, 259] width 125 height 125
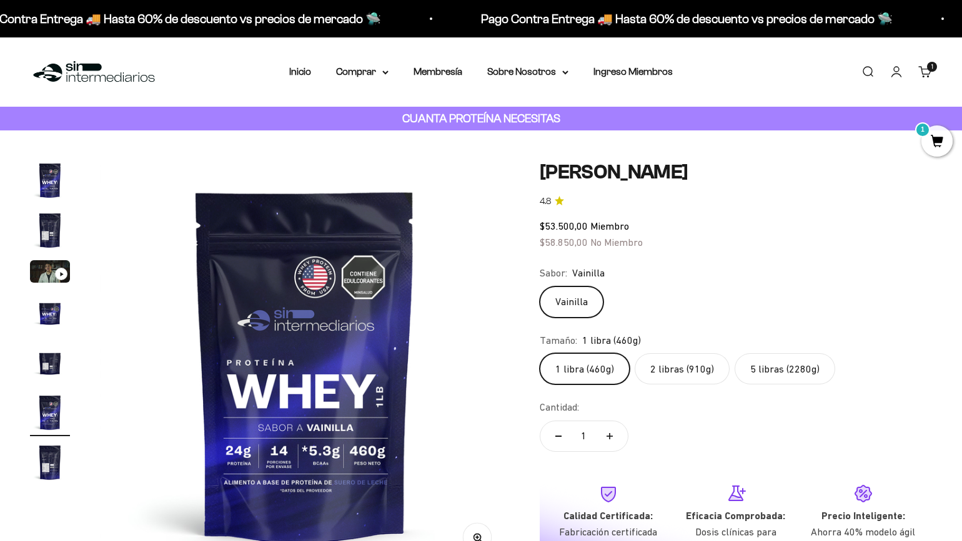
click at [779, 364] on label "5 libras (2280g)" at bounding box center [784, 368] width 101 height 31
click at [540, 353] on input "5 libras (2280g)" at bounding box center [539, 353] width 1 height 1
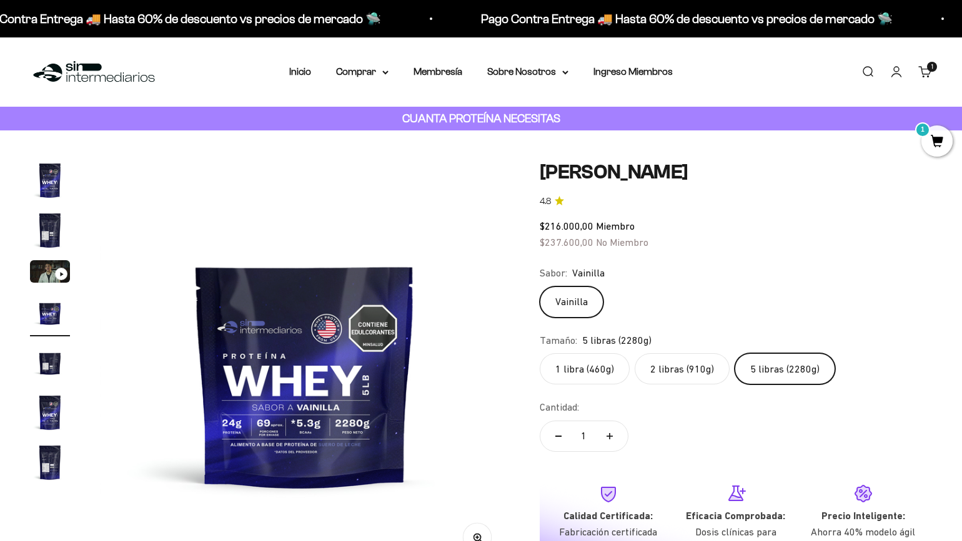
click at [761, 283] on fieldset "Sabor: Vainilla Vainilla" at bounding box center [736, 291] width 392 height 52
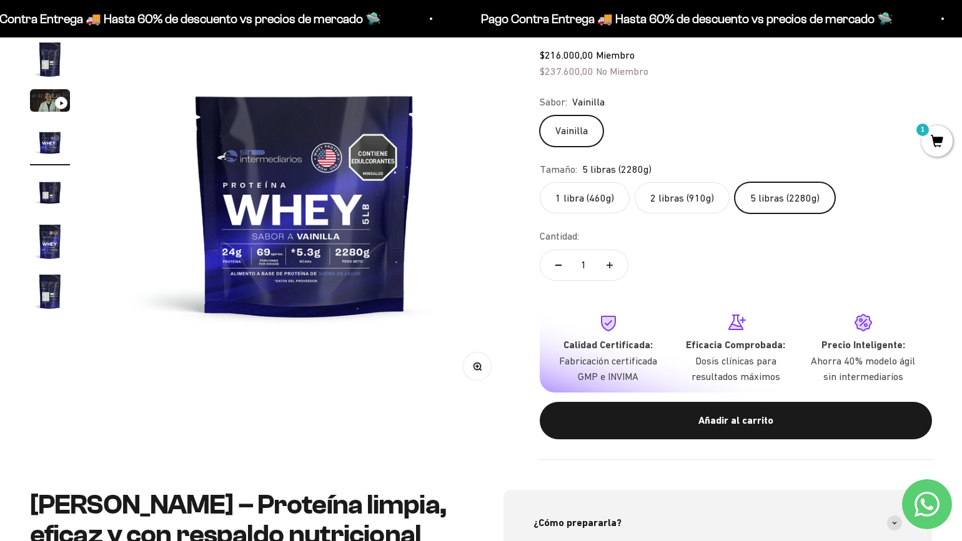
scroll to position [182, 0]
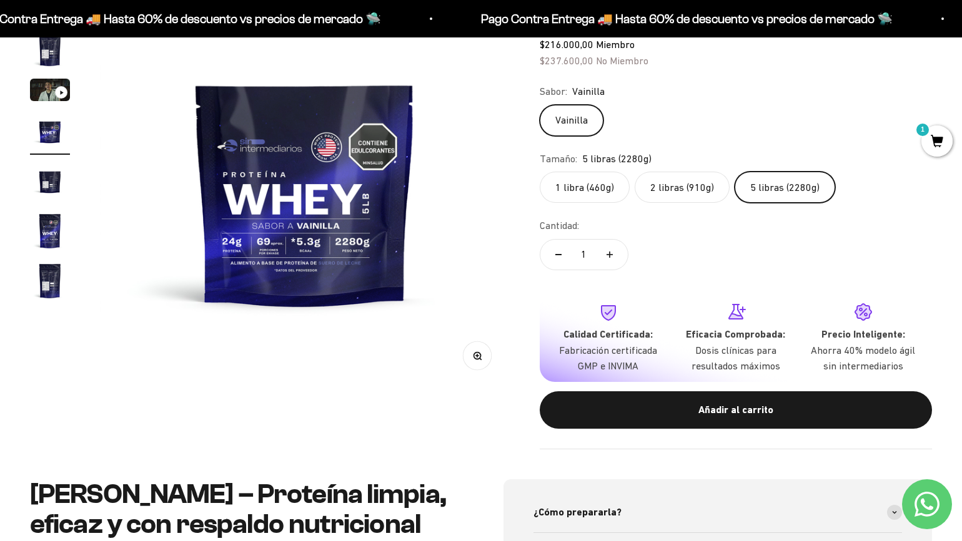
click at [931, 149] on span "1" at bounding box center [936, 141] width 31 height 31
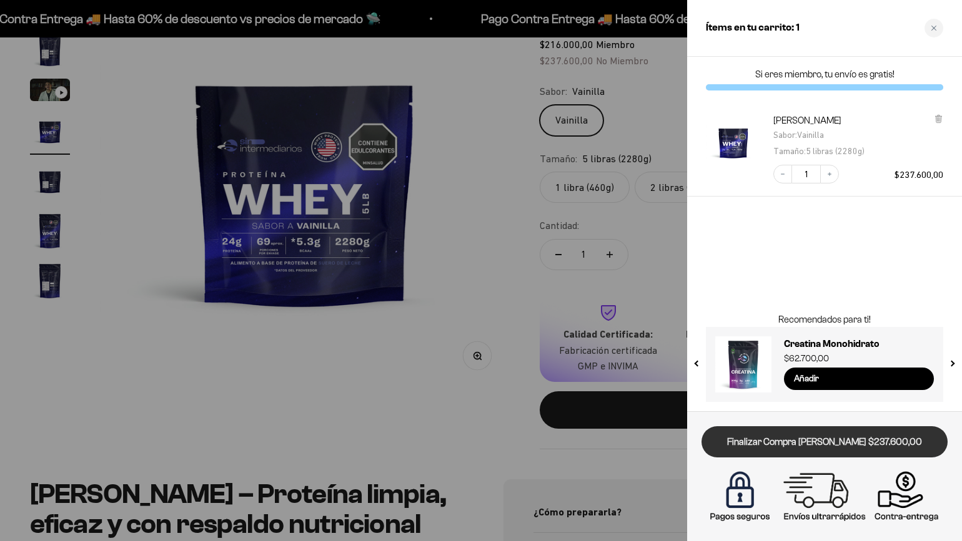
click at [832, 438] on link "Finalizar Compra [PERSON_NAME] $237.600,00" at bounding box center [824, 443] width 246 height 32
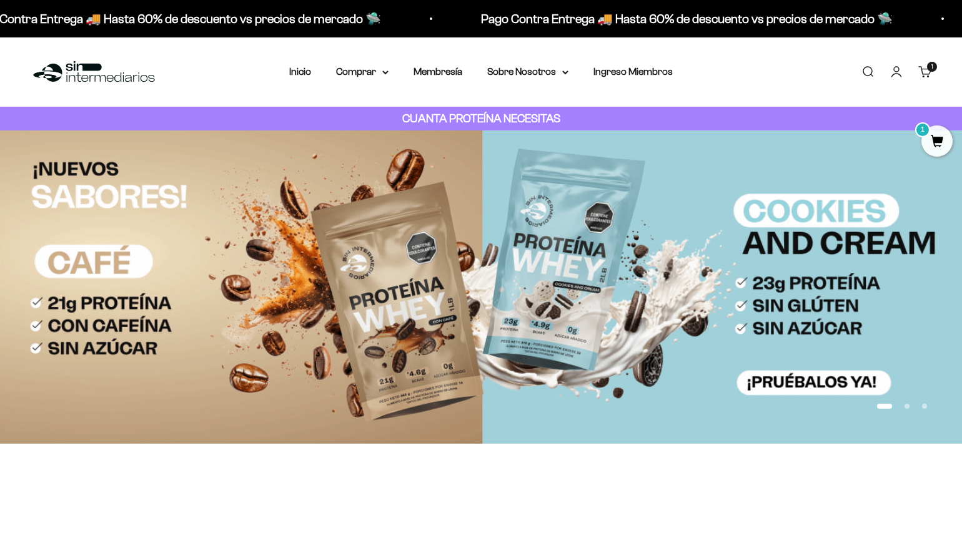
click at [892, 68] on link "Cuenta" at bounding box center [896, 72] width 14 height 14
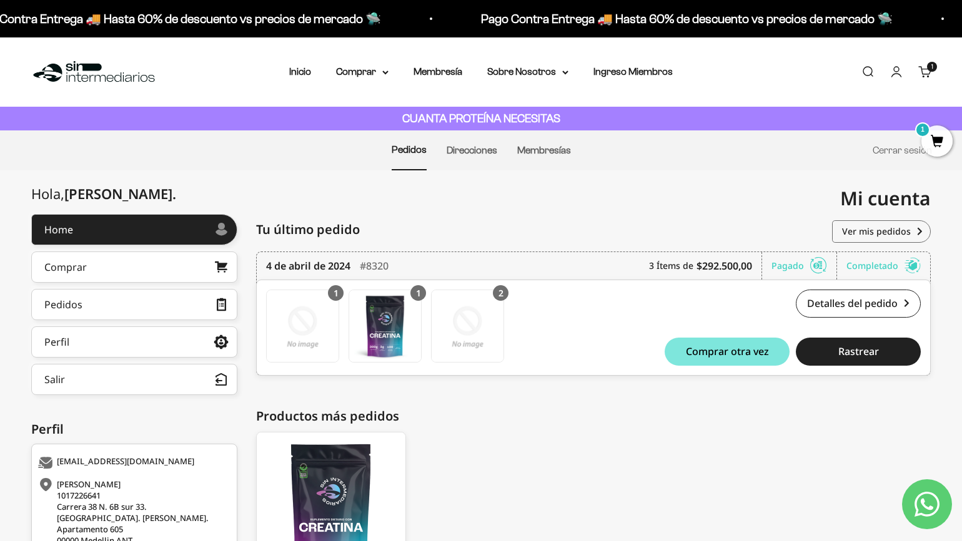
click at [901, 72] on link "Cuenta" at bounding box center [896, 72] width 14 height 14
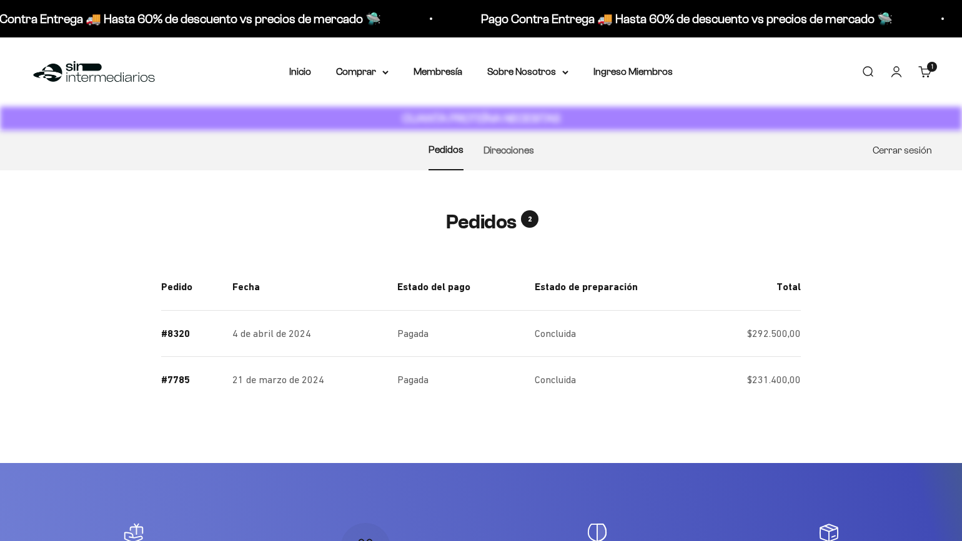
click at [887, 147] on link "Cerrar sesión" at bounding box center [901, 150] width 59 height 11
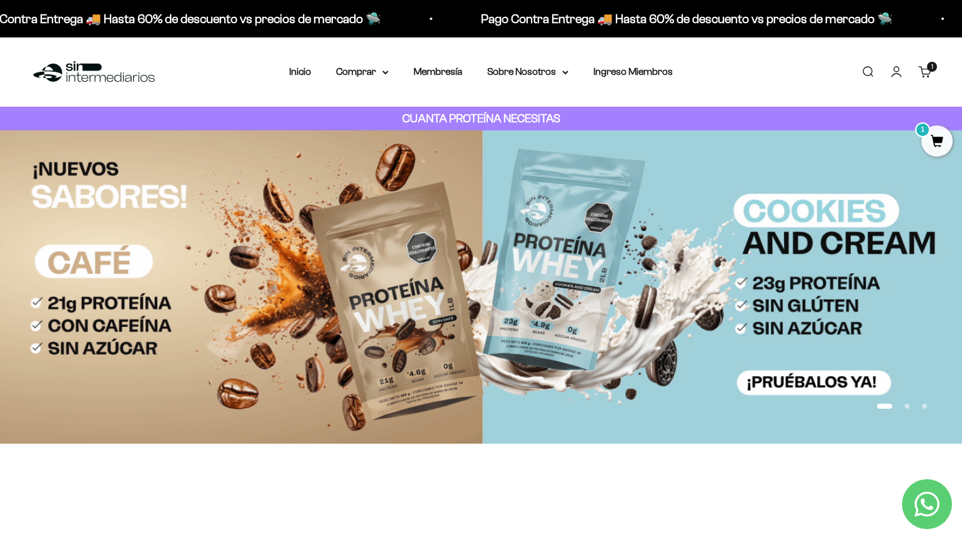
click at [893, 73] on link "Iniciar sesión" at bounding box center [896, 72] width 14 height 14
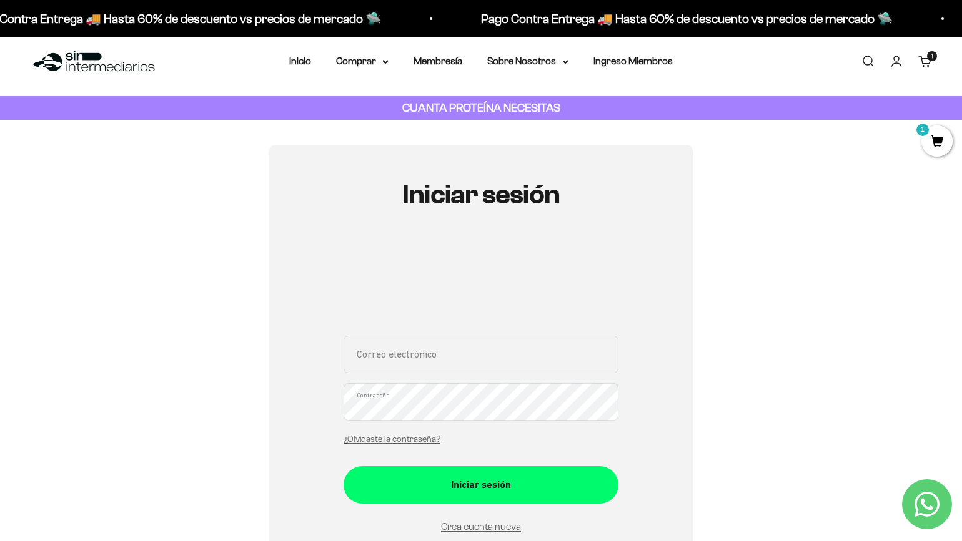
scroll to position [13, 0]
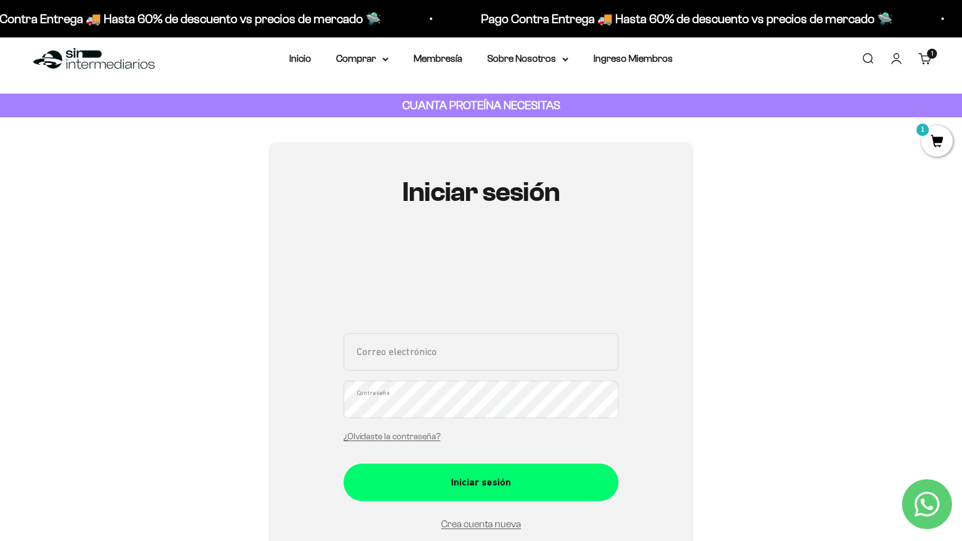
click at [423, 358] on input "Correo electrónico" at bounding box center [480, 351] width 275 height 37
click at [451, 362] on input "Correo electrónico" at bounding box center [480, 351] width 275 height 37
paste input "[EMAIL_ADDRESS][DOMAIN_NAME]"
type input "nicori9@hotmail.com"
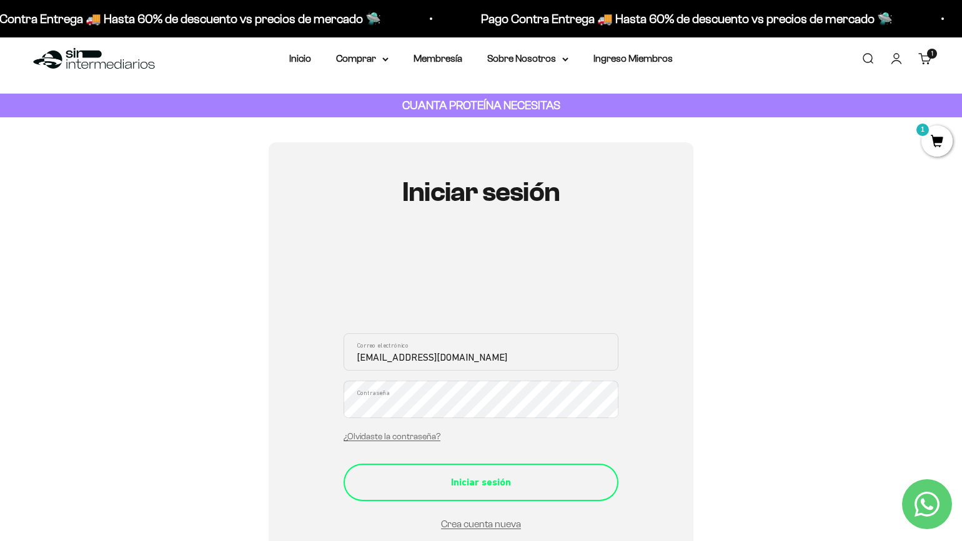
click at [486, 475] on div "Iniciar sesión" at bounding box center [480, 483] width 225 height 16
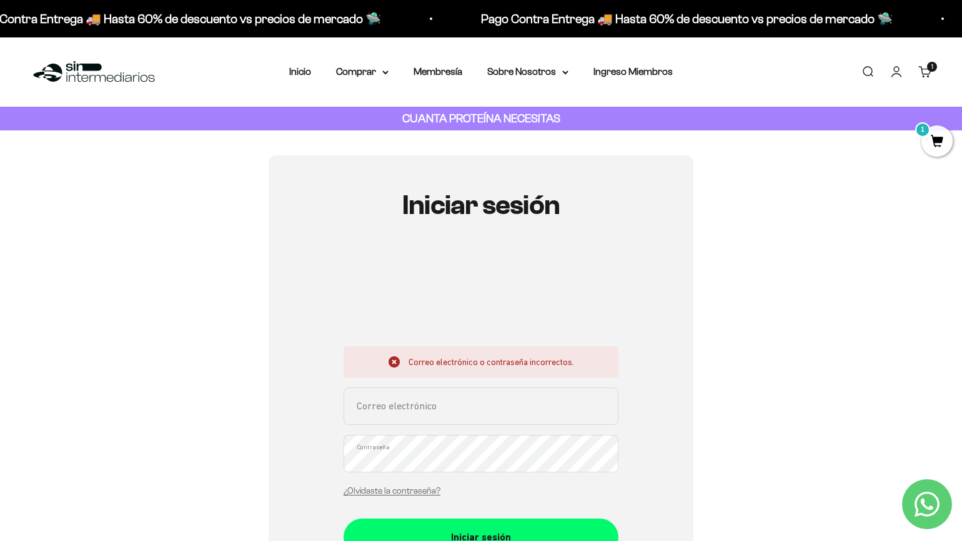
click at [411, 392] on input "Correo electrónico" at bounding box center [480, 406] width 275 height 37
click at [411, 393] on input "Correo electrónico" at bounding box center [480, 406] width 275 height 37
paste input "nicori9@hotmail.com"
type input "nicori9@hotmail.com"
drag, startPoint x: 295, startPoint y: 389, endPoint x: 320, endPoint y: 404, distance: 29.1
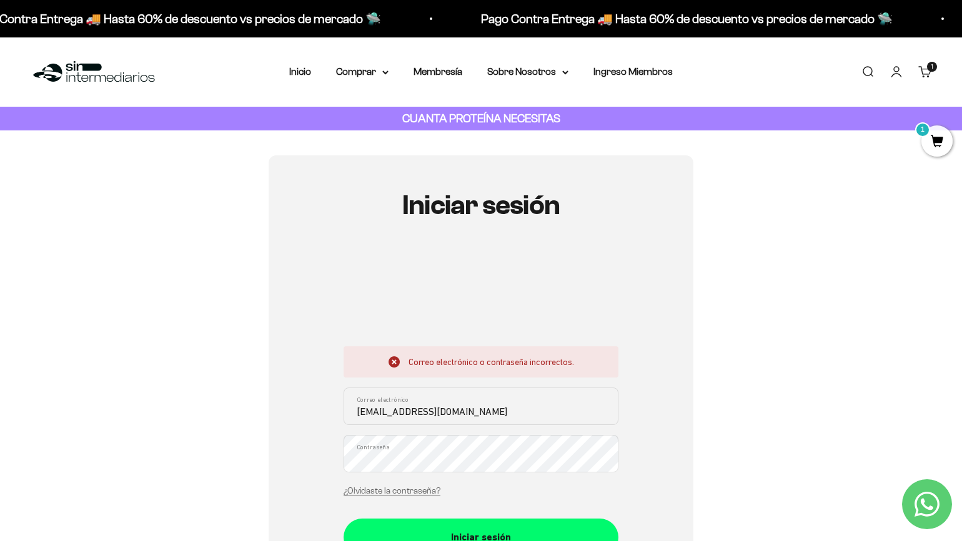
click at [295, 389] on div "Iniciar sesión Correo electrónico o contraseña incorrectos. nicori9@hotmail.com…" at bounding box center [481, 417] width 425 height 523
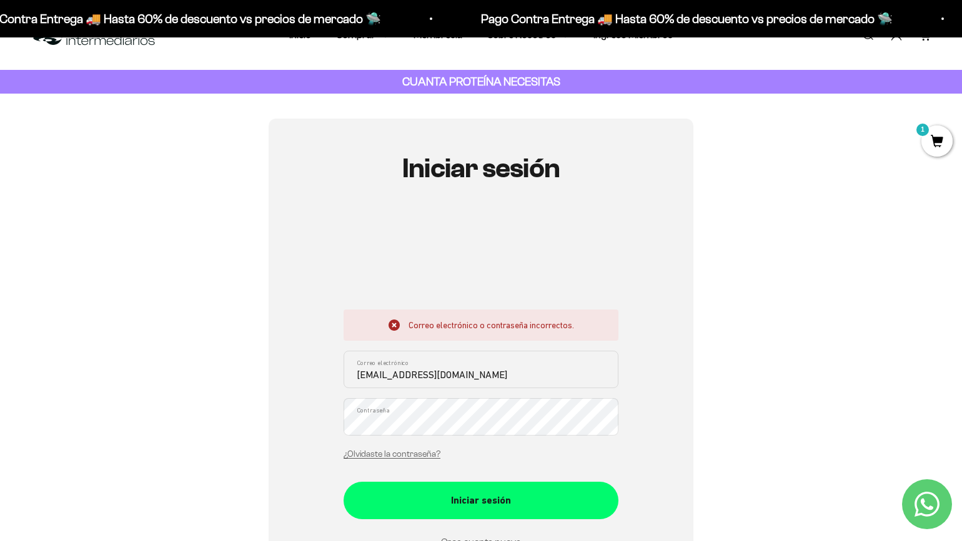
scroll to position [42, 0]
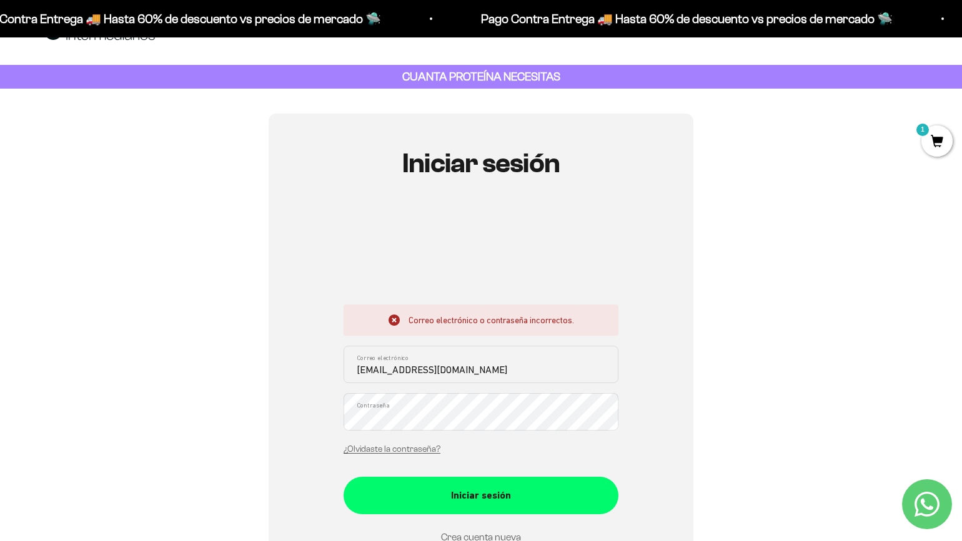
click at [427, 475] on form "Correo electrónico o contraseña incorrectos. nicori9@hotmail.com Correo electró…" at bounding box center [480, 425] width 275 height 241
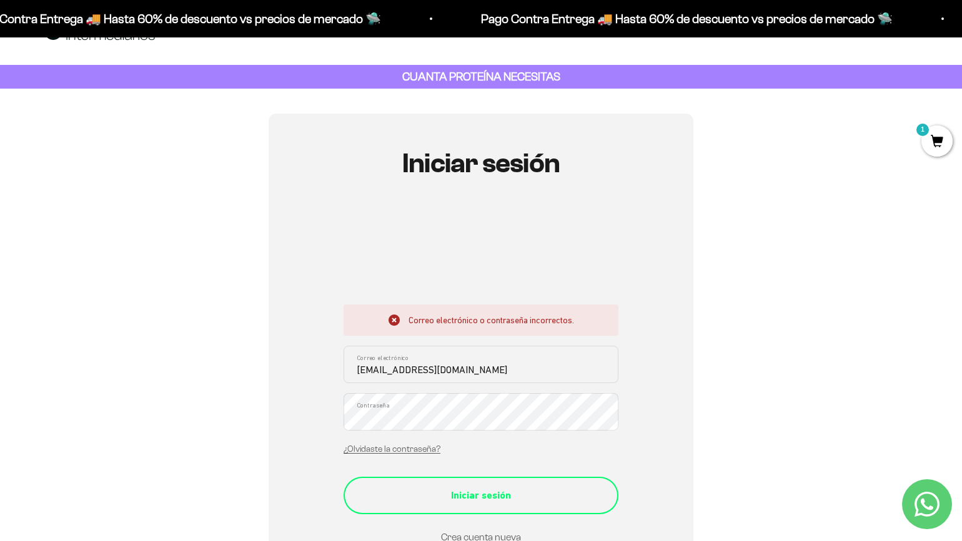
click at [427, 483] on button "Iniciar sesión" at bounding box center [480, 495] width 275 height 37
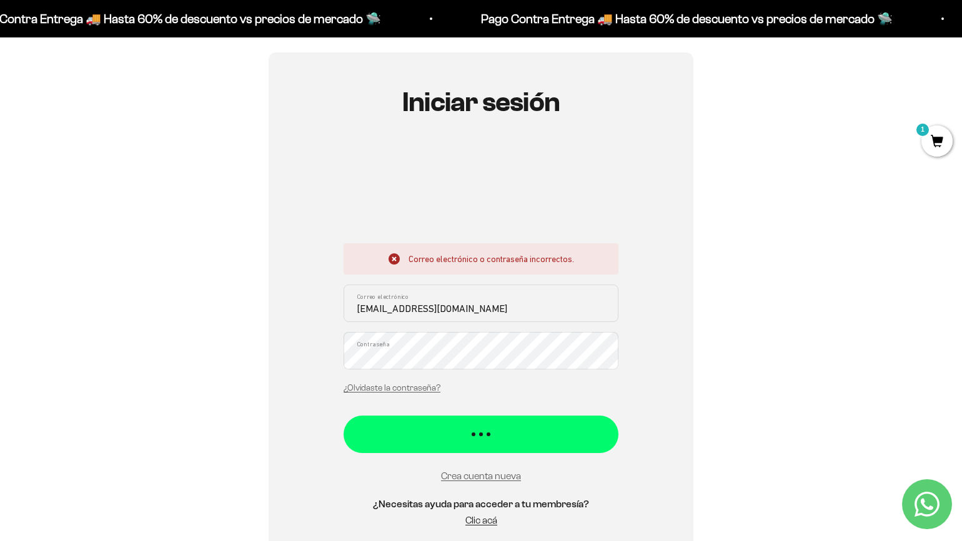
scroll to position [117, 0]
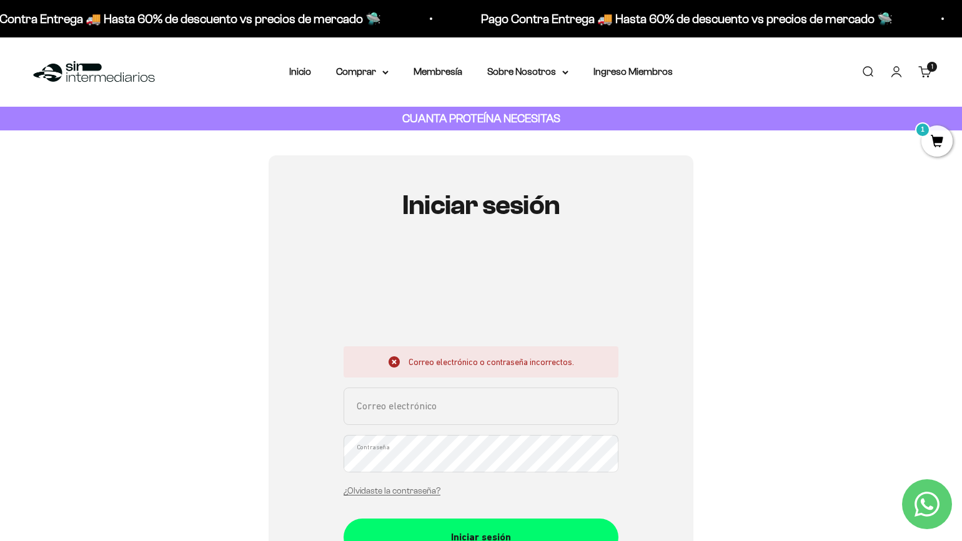
click at [398, 415] on input "Correo electrónico" at bounding box center [480, 406] width 275 height 37
type input "[EMAIL_ADDRESS][DOMAIN_NAME]"
drag, startPoint x: 277, startPoint y: 438, endPoint x: 388, endPoint y: 486, distance: 121.1
click at [277, 438] on div "Iniciar sesión Correo electrónico o contraseña incorrectos. nicori9@hotmail.com…" at bounding box center [481, 417] width 425 height 523
click at [402, 493] on link "¿Olvidaste la contraseña?" at bounding box center [391, 490] width 97 height 9
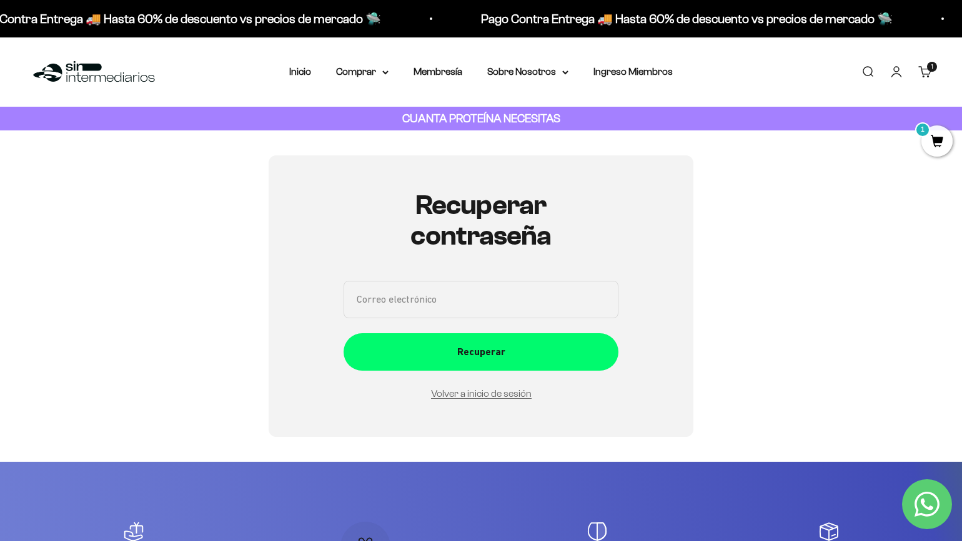
click at [430, 289] on input "Correo electrónico" at bounding box center [480, 299] width 275 height 37
type input "nicori9@hotmail.com"
drag, startPoint x: 290, startPoint y: 322, endPoint x: 345, endPoint y: 341, distance: 58.1
click at [291, 322] on div "Iniciar sesión Correo electrónico o contraseña incorrectos. nicori9@hotmail.com…" at bounding box center [481, 296] width 425 height 281
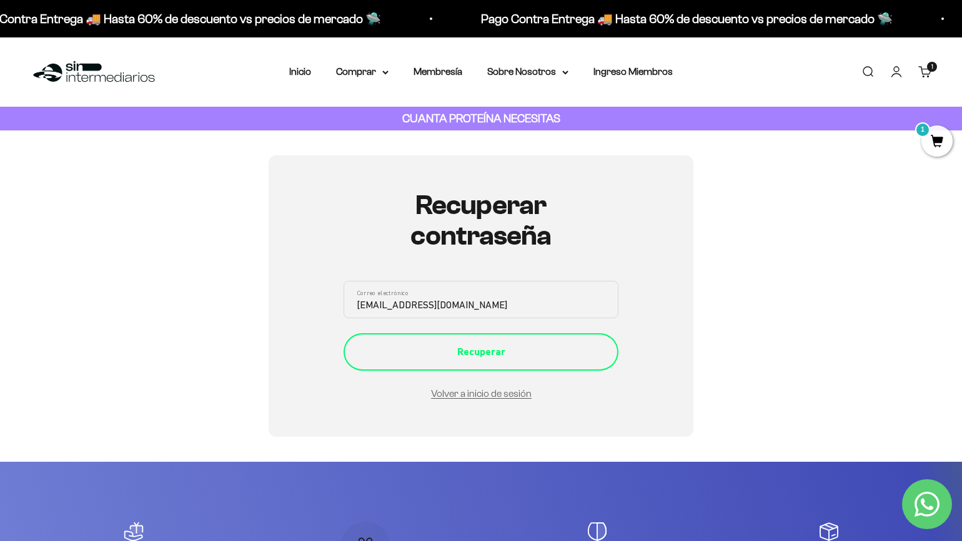
click at [438, 359] on div "Recuperar" at bounding box center [480, 352] width 225 height 16
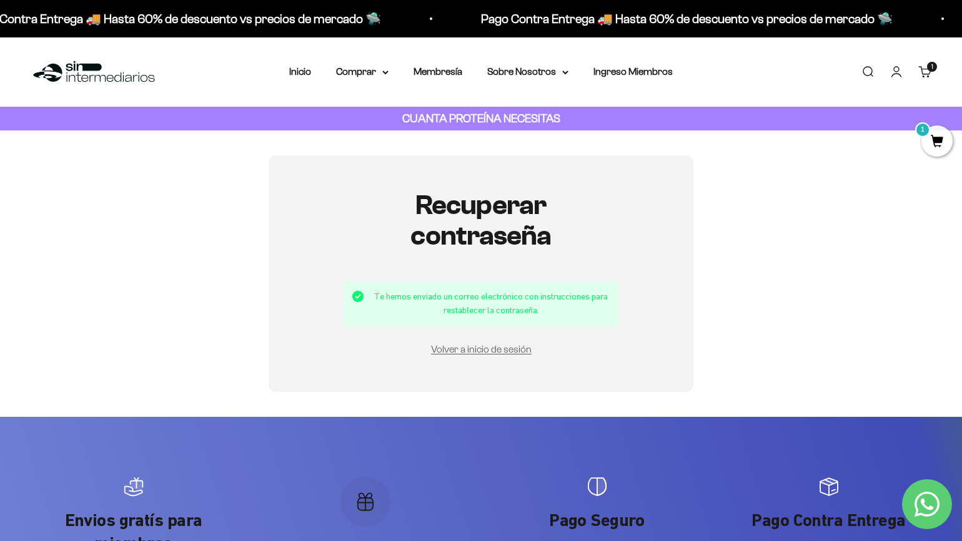
drag, startPoint x: 458, startPoint y: 297, endPoint x: 563, endPoint y: 313, distance: 106.2
click at [544, 318] on div "Te hemos enviado un correo electrónico con instrucciones para restablecer la co…" at bounding box center [480, 304] width 275 height 46
drag, startPoint x: 563, startPoint y: 313, endPoint x: 447, endPoint y: 295, distance: 117.6
click at [454, 300] on div "Te hemos enviado un correo electrónico con instrucciones para restablecer la co…" at bounding box center [480, 304] width 275 height 46
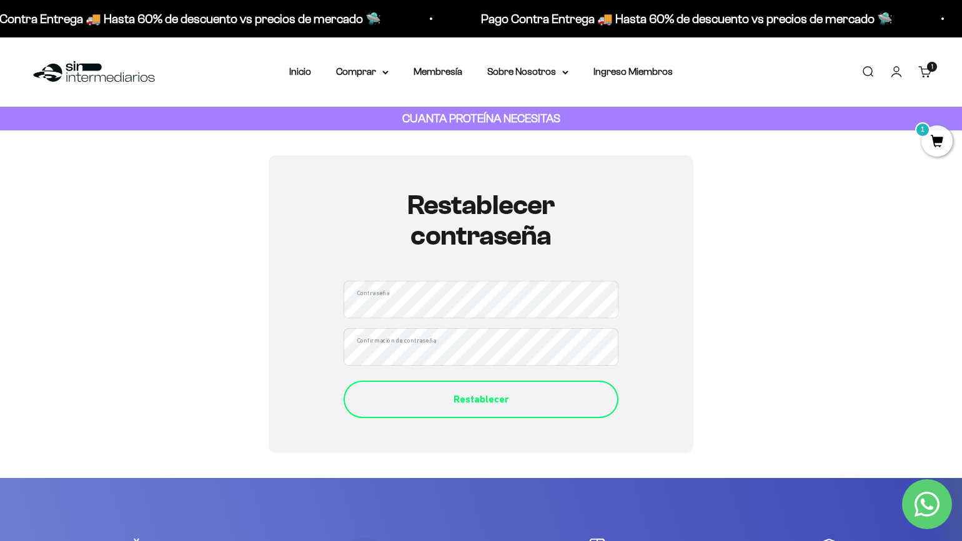
click at [476, 397] on div "Restablecer" at bounding box center [480, 400] width 225 height 16
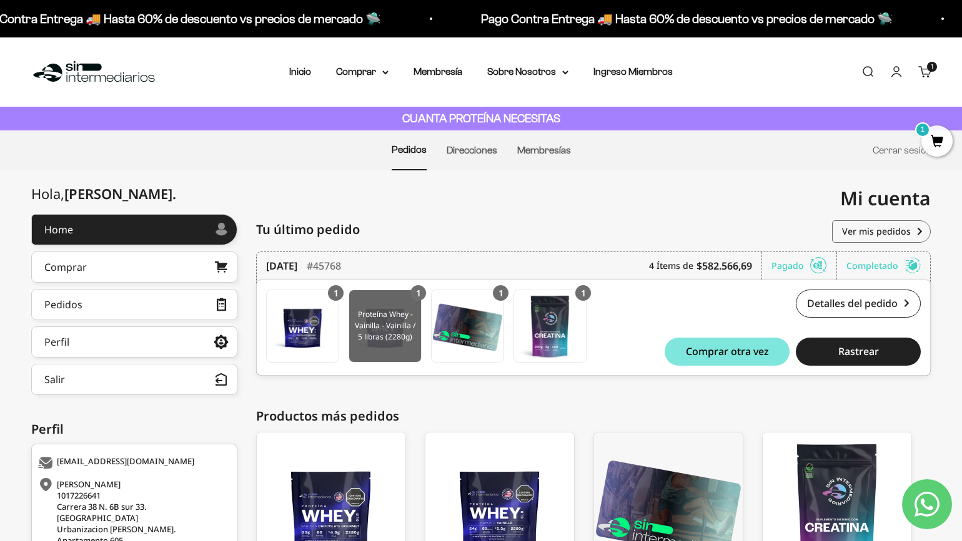
click at [372, 335] on img at bounding box center [385, 326] width 72 height 72
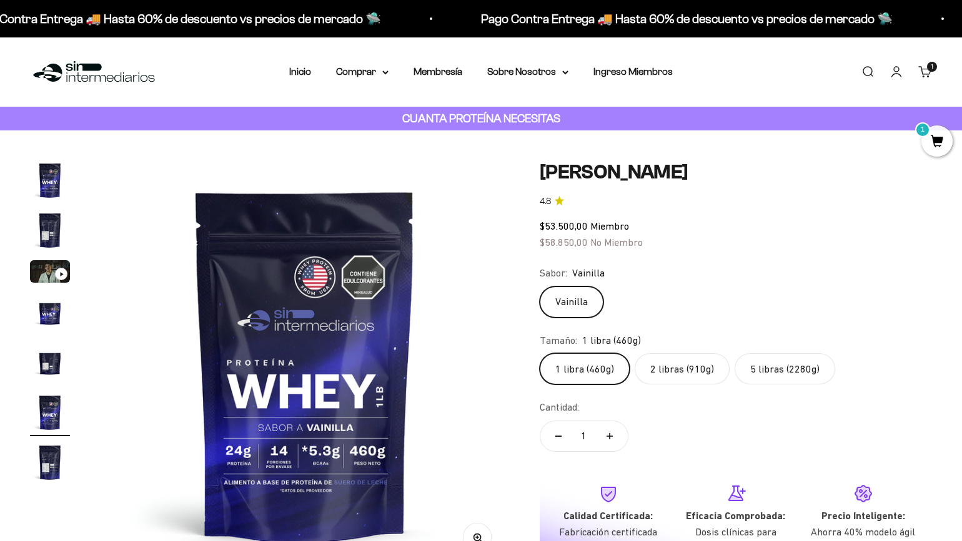
click at [932, 141] on span "1" at bounding box center [936, 141] width 31 height 31
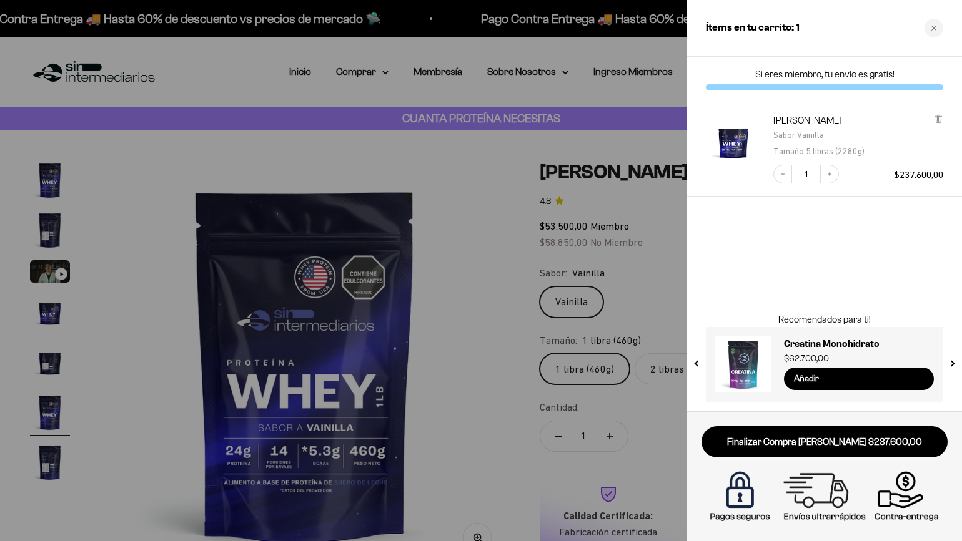
click at [622, 234] on div at bounding box center [481, 270] width 962 height 541
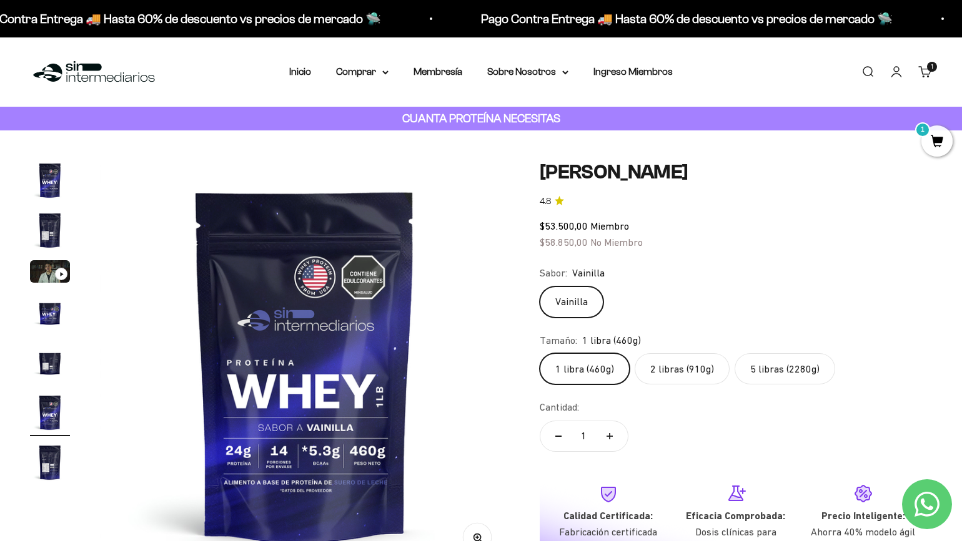
click at [800, 369] on label "5 libras (2280g)" at bounding box center [784, 368] width 101 height 31
click at [540, 353] on input "5 libras (2280g)" at bounding box center [539, 353] width 1 height 1
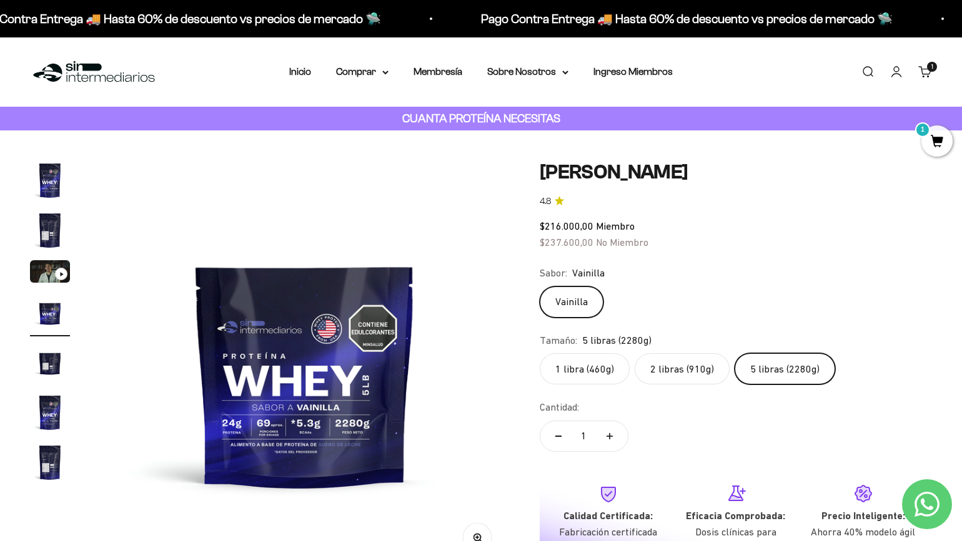
click at [936, 137] on span "1" at bounding box center [936, 141] width 31 height 31
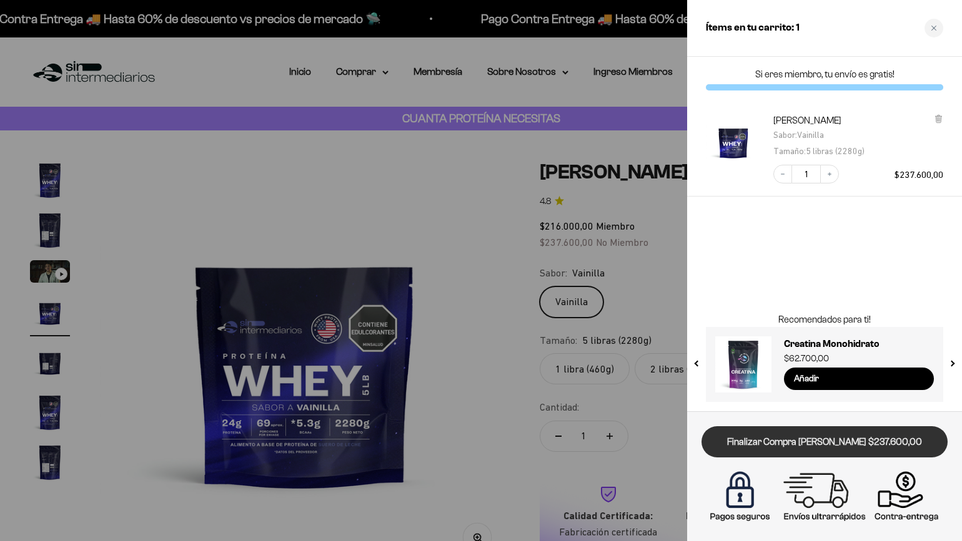
click at [811, 441] on link "Finalizar Compra [PERSON_NAME] $237.600,00" at bounding box center [824, 443] width 246 height 32
